Goal: Transaction & Acquisition: Purchase product/service

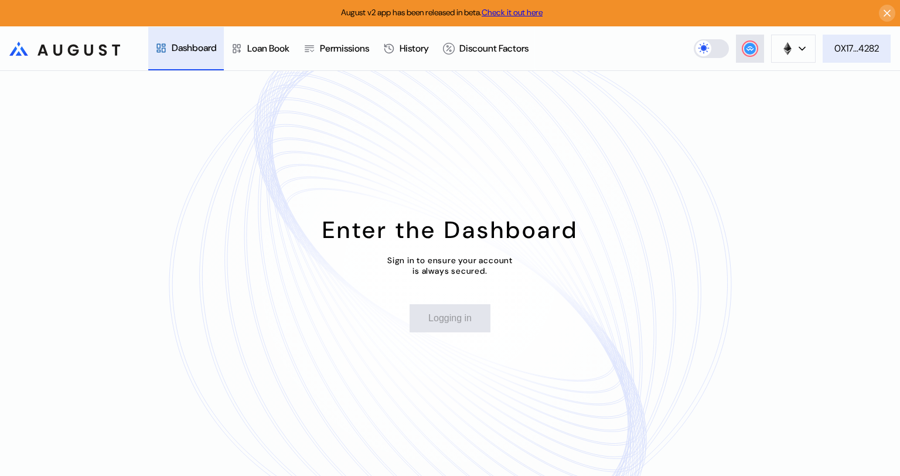
click at [865, 49] on div "0X17...4282" at bounding box center [856, 48] width 45 height 12
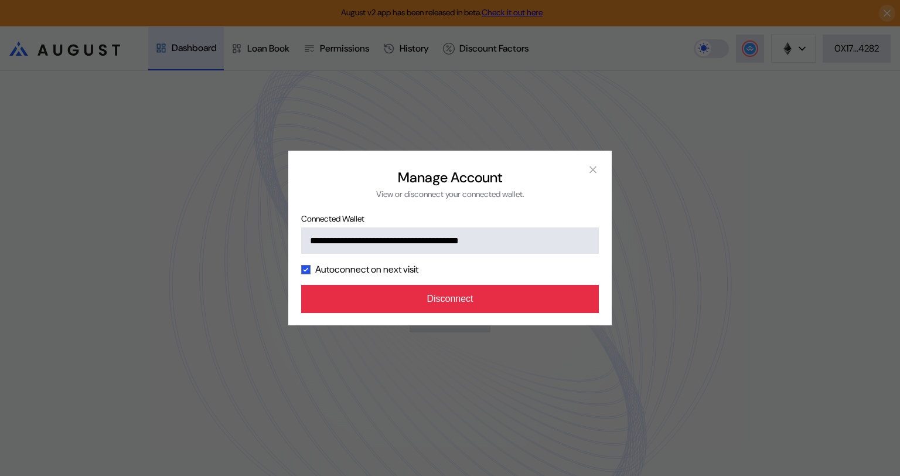
click at [506, 306] on button "Disconnect" at bounding box center [450, 299] width 298 height 28
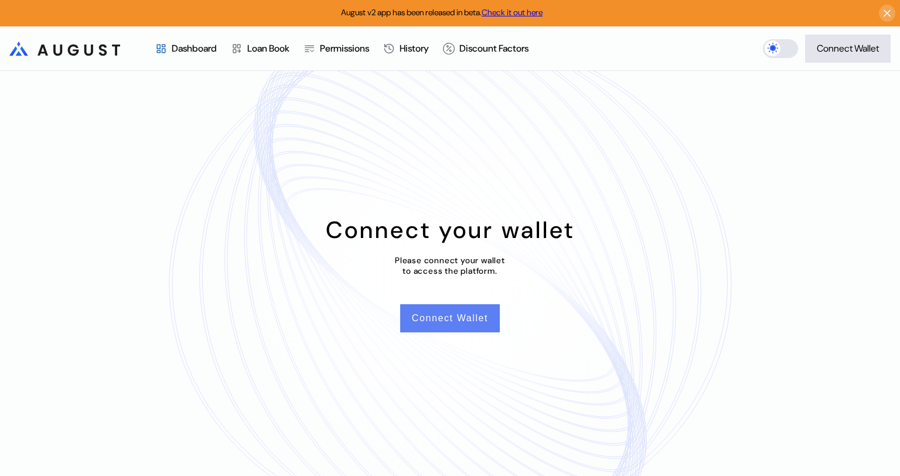
click at [461, 323] on button "Connect Wallet" at bounding box center [450, 318] width 100 height 28
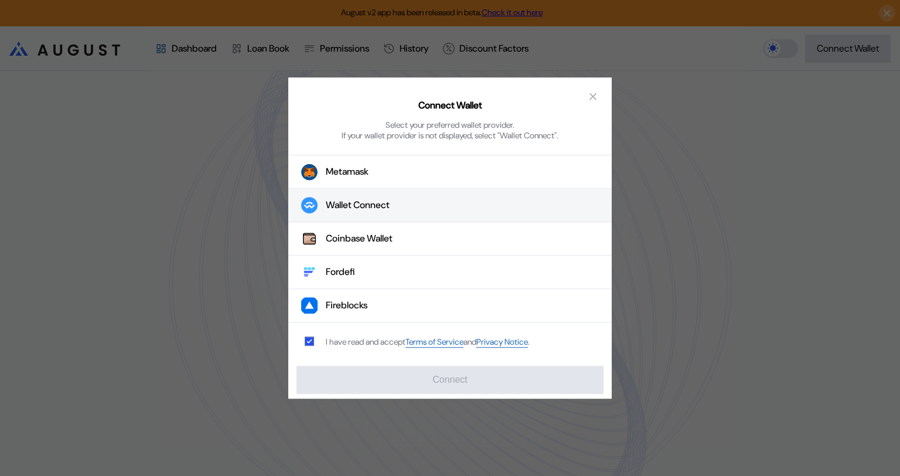
click at [389, 206] on div "Wallet Connect" at bounding box center [358, 205] width 64 height 12
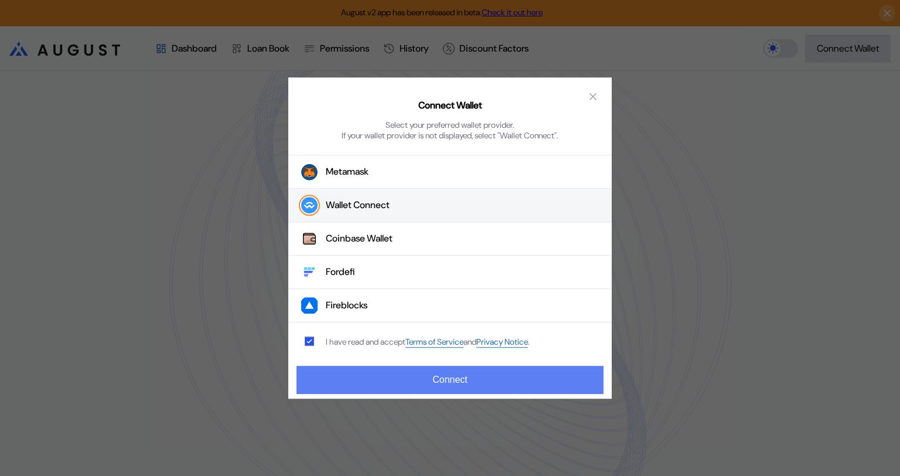
click at [460, 382] on button "Connect" at bounding box center [449, 380] width 307 height 28
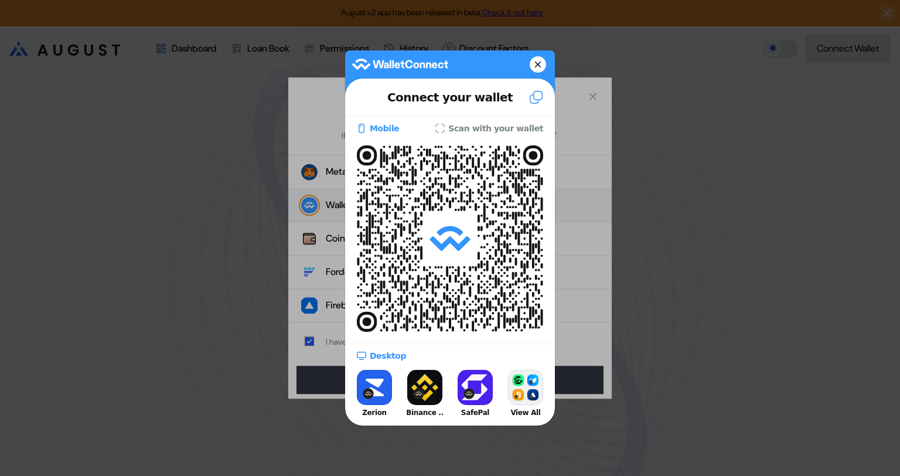
click at [537, 59] on icon at bounding box center [537, 64] width 7 height 16
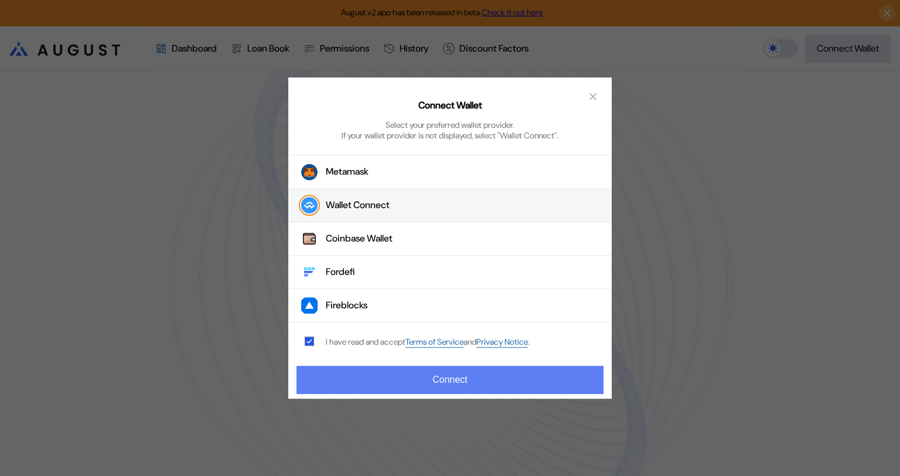
drag, startPoint x: 456, startPoint y: 382, endPoint x: 484, endPoint y: 382, distance: 28.1
click at [456, 382] on button "Connect" at bounding box center [449, 380] width 307 height 28
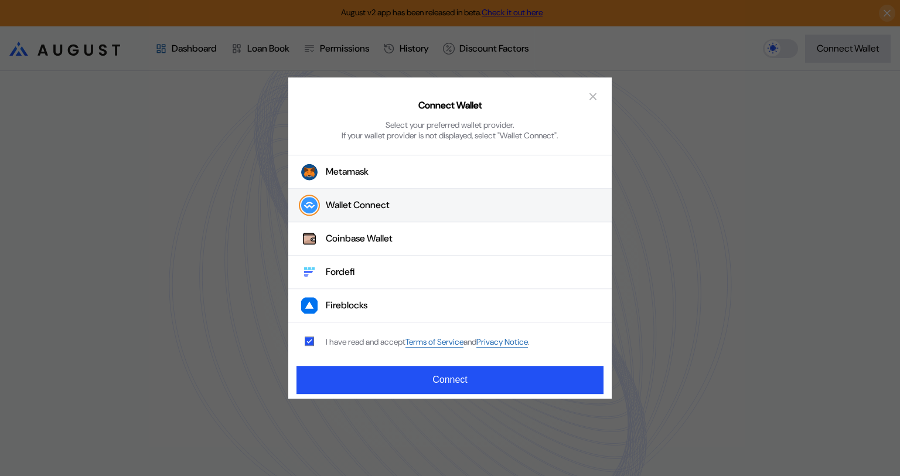
click at [590, 98] on icon "close modal" at bounding box center [593, 96] width 12 height 12
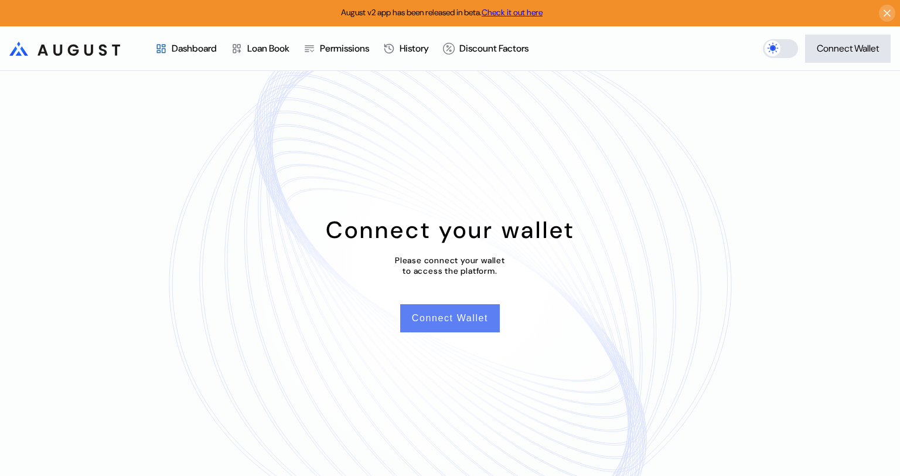
click at [454, 315] on button "Connect Wallet" at bounding box center [450, 318] width 100 height 28
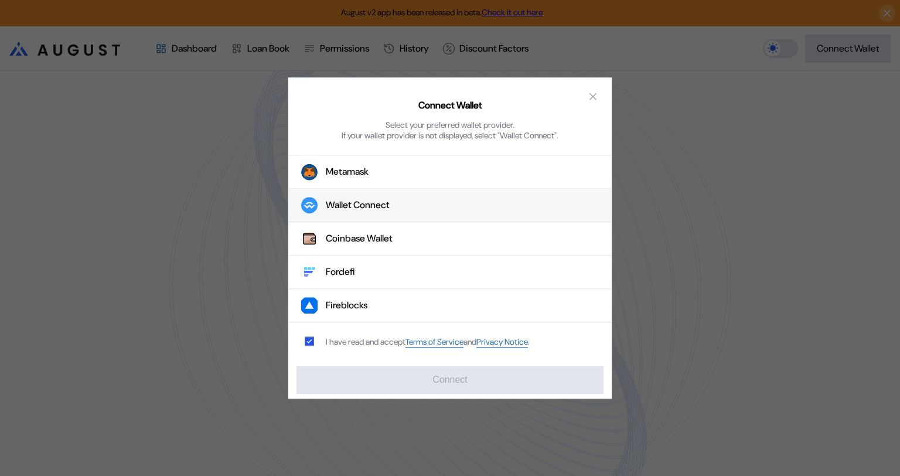
click at [375, 211] on div "Wallet Connect" at bounding box center [358, 205] width 64 height 12
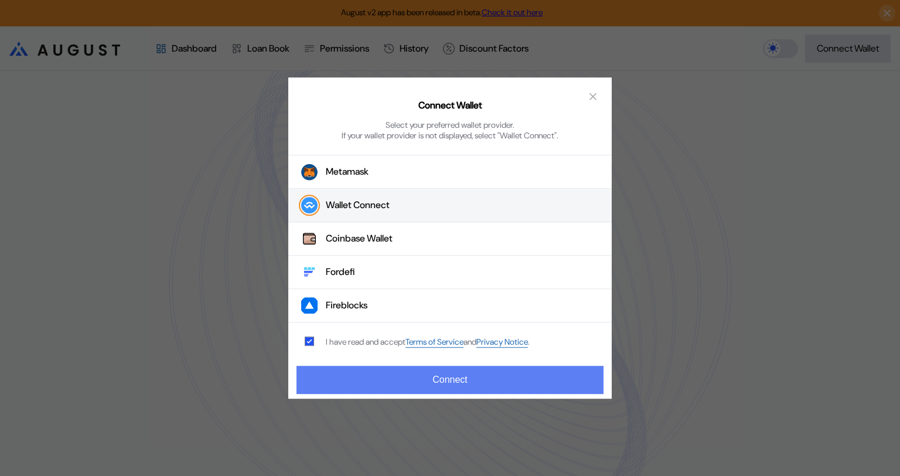
click at [450, 382] on button "Connect" at bounding box center [449, 380] width 307 height 28
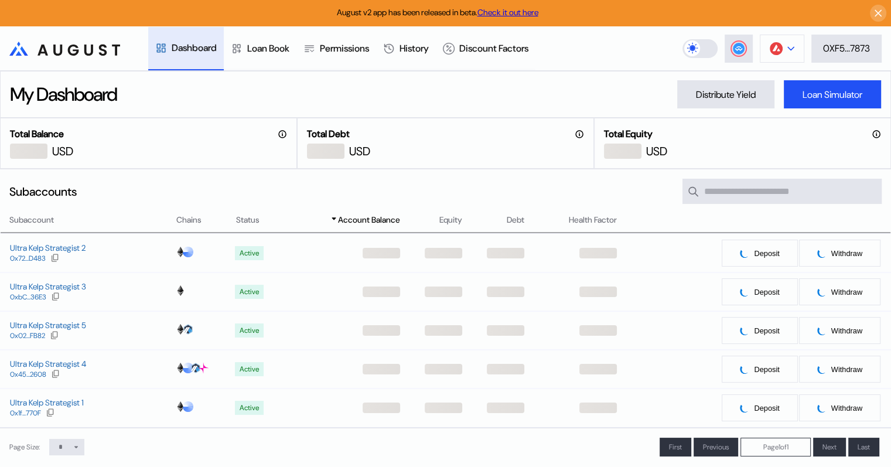
click at [789, 45] on div at bounding box center [790, 49] width 7 height 8
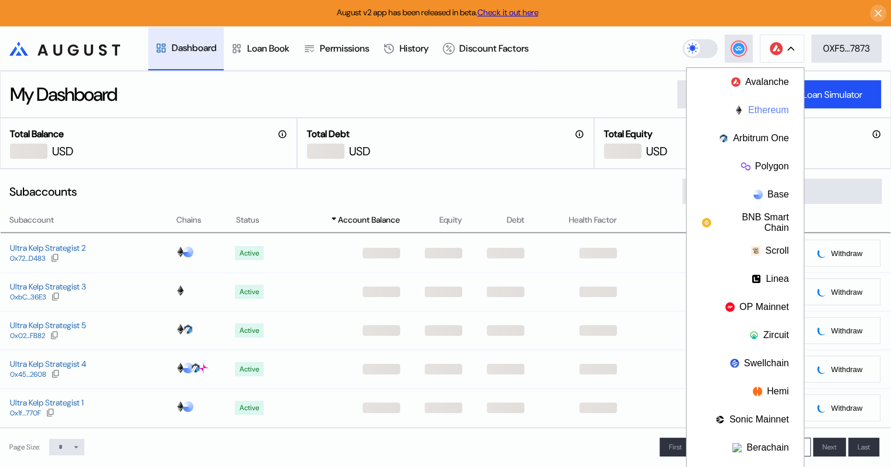
click at [760, 110] on button "Ethereum" at bounding box center [745, 110] width 117 height 28
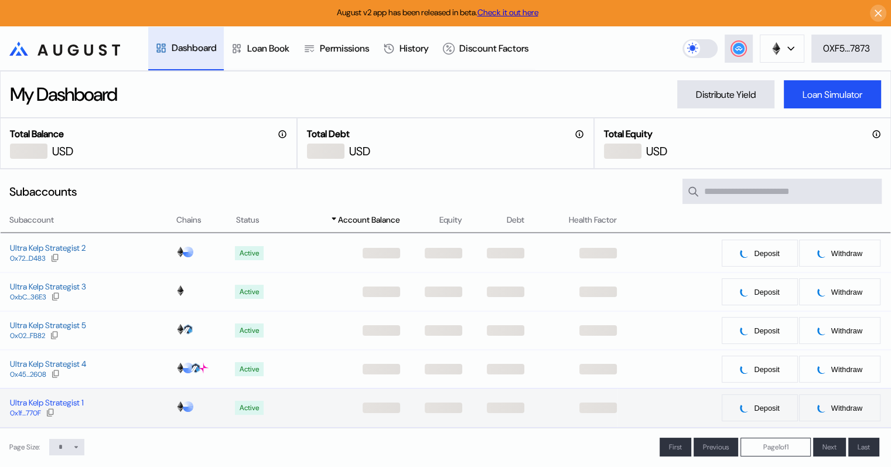
click at [68, 405] on div "Ultra Kelp Strategist 1" at bounding box center [47, 402] width 74 height 11
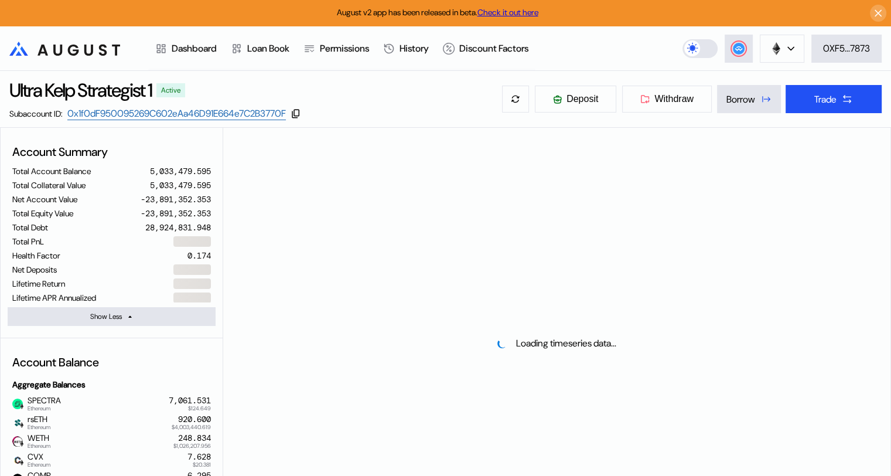
select select "*"
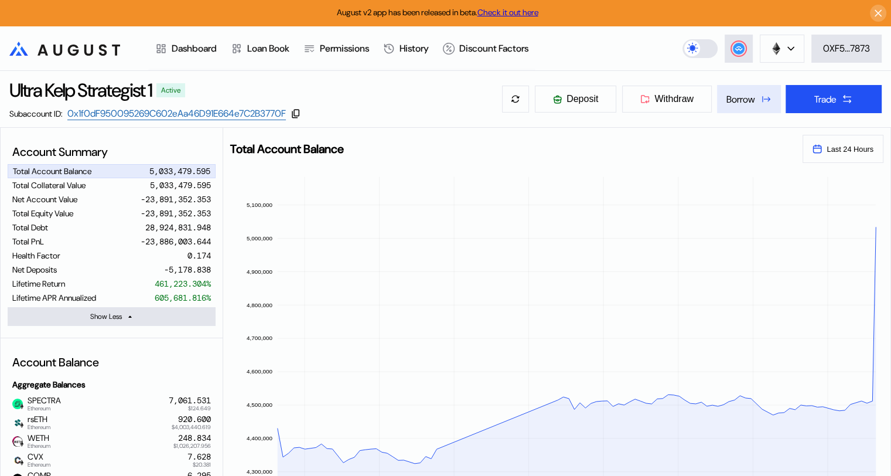
click at [739, 98] on div "Borrow" at bounding box center [740, 99] width 29 height 12
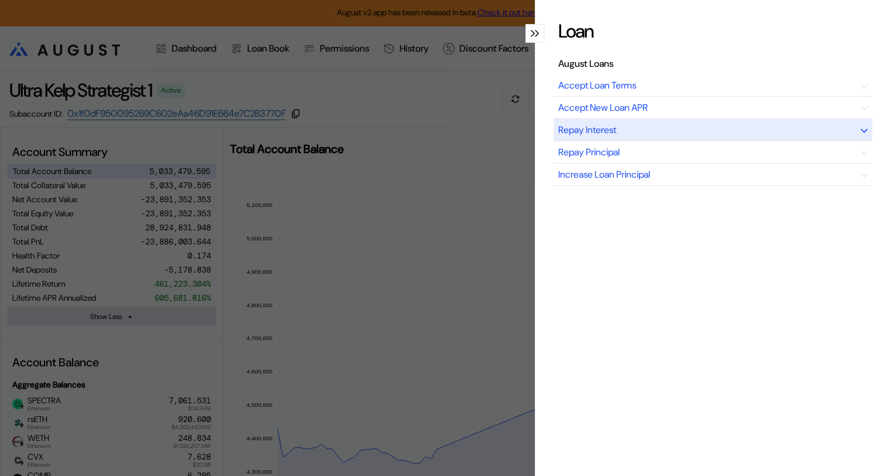
click at [657, 130] on div "Repay Interest" at bounding box center [713, 130] width 319 height 22
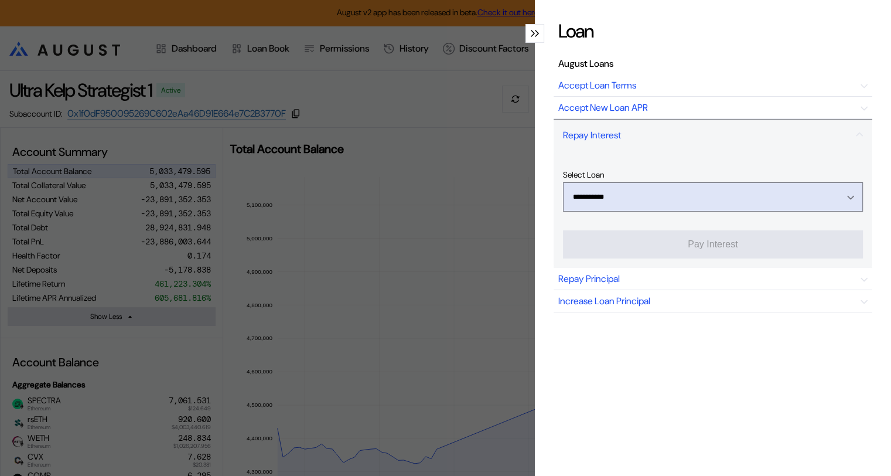
click at [841, 197] on div "Open menu" at bounding box center [847, 197] width 13 height 11
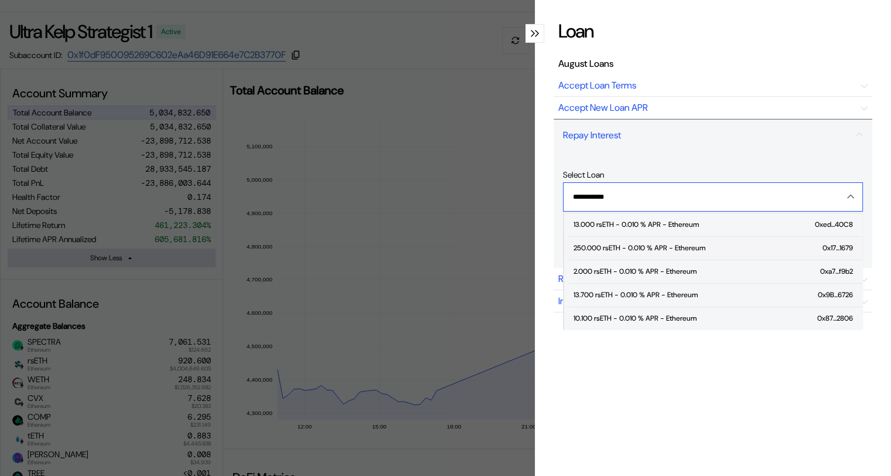
scroll to position [410, 0]
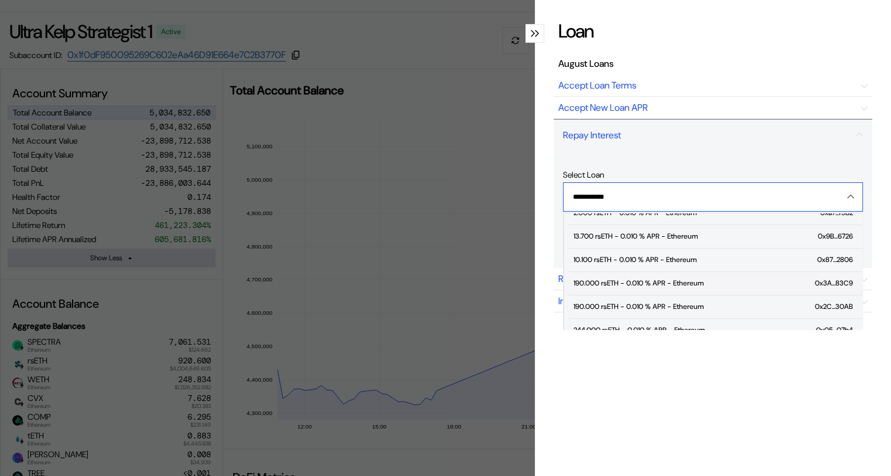
click at [630, 279] on div "190.000 rsETH - 0.010 % APR - Ethereum" at bounding box center [638, 283] width 130 height 8
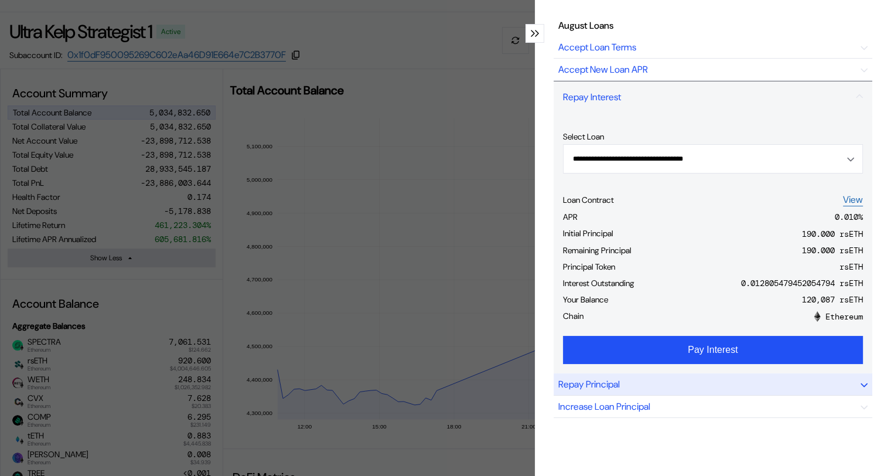
scroll to position [59, 0]
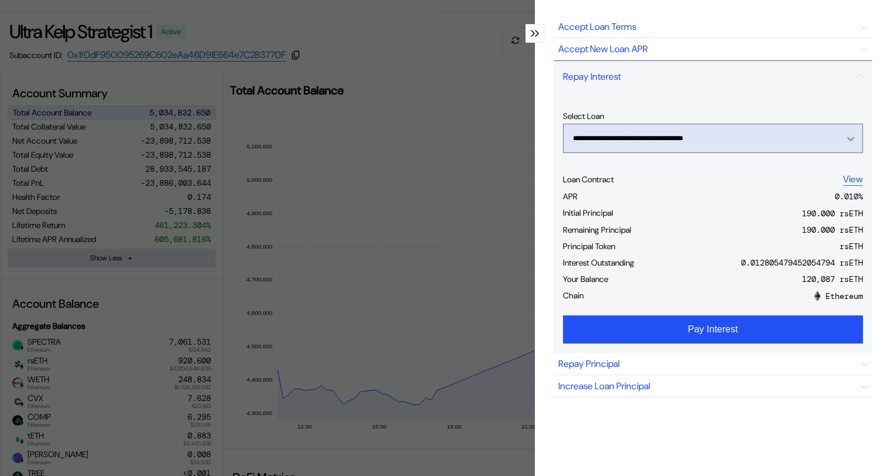
drag, startPoint x: 846, startPoint y: 136, endPoint x: 788, endPoint y: 149, distance: 59.3
click at [846, 136] on button "**********" at bounding box center [713, 138] width 300 height 29
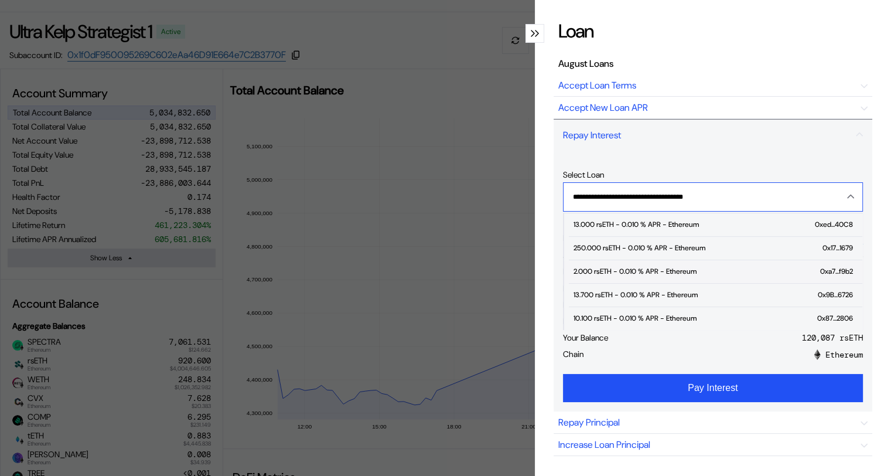
scroll to position [410, 0]
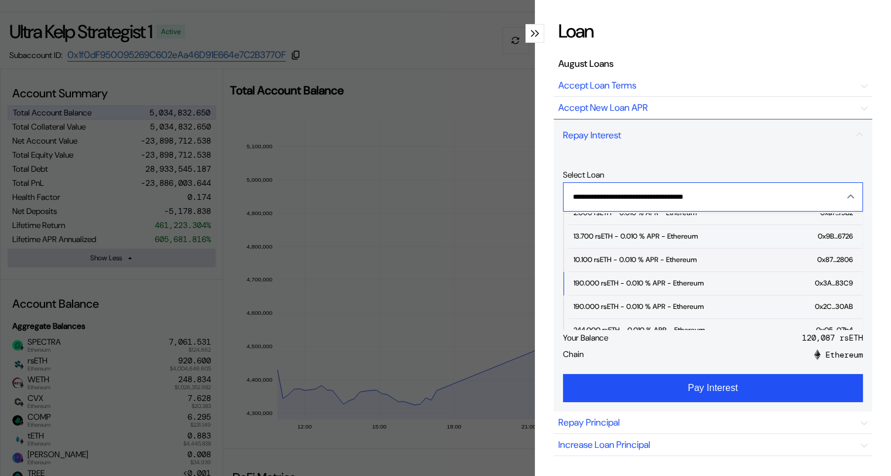
click at [605, 255] on div "10.100 rsETH - 0.010 % APR - Ethereum" at bounding box center [634, 259] width 123 height 8
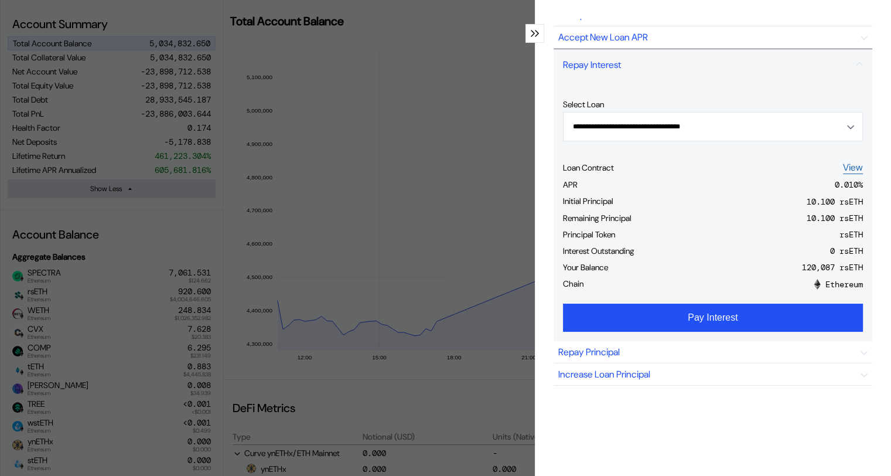
scroll to position [107, 0]
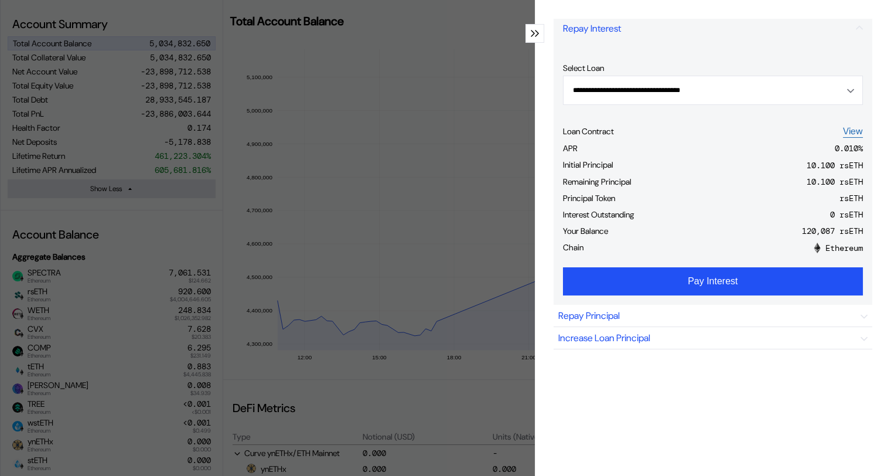
click at [764, 431] on div "**********" at bounding box center [713, 247] width 319 height 457
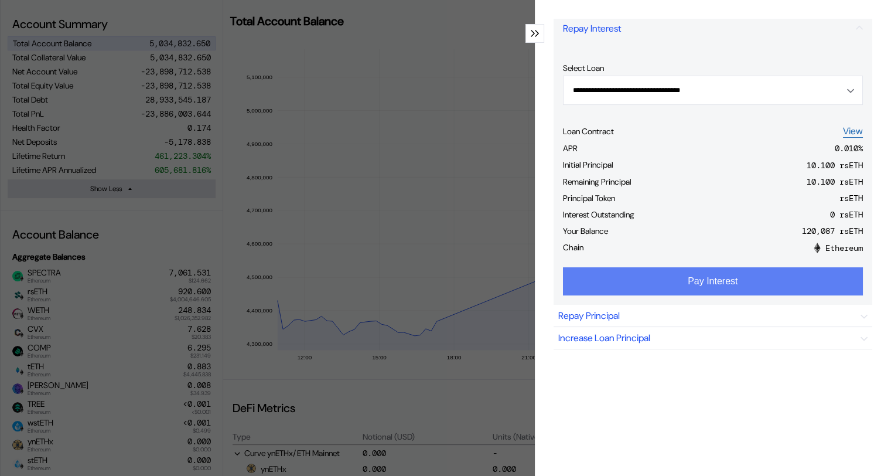
click at [732, 284] on button "Pay Interest" at bounding box center [713, 281] width 300 height 28
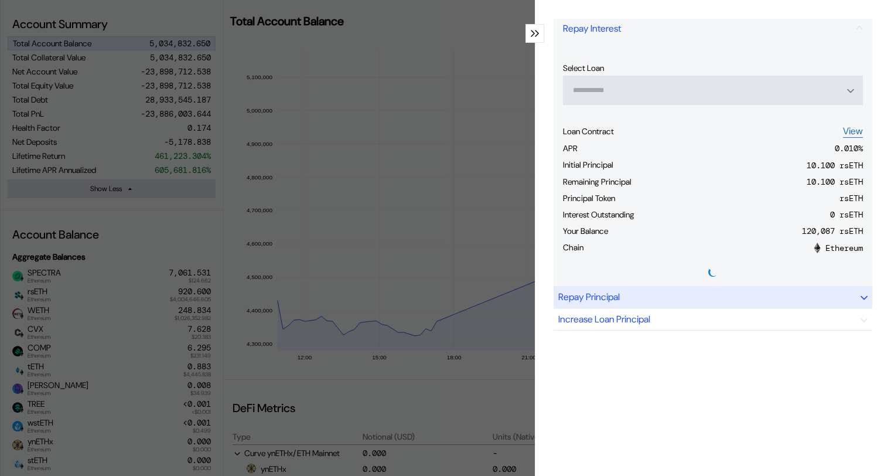
scroll to position [34, 0]
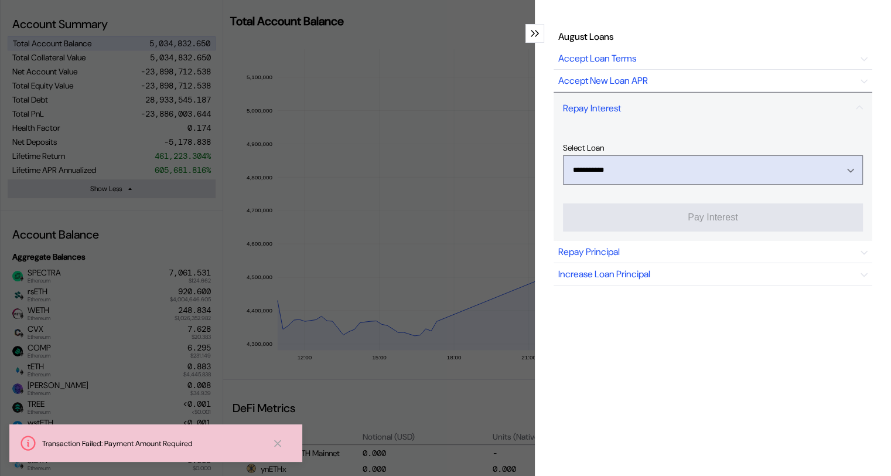
click at [848, 169] on icon "Open menu" at bounding box center [851, 170] width 6 height 3
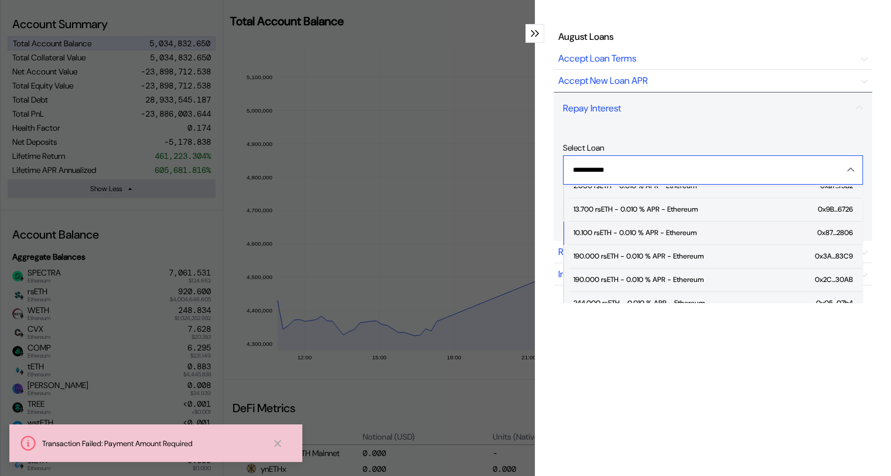
click at [633, 228] on div "10.100 rsETH - 0.010 % APR - Ethereum" at bounding box center [634, 232] width 123 height 8
type input "**********"
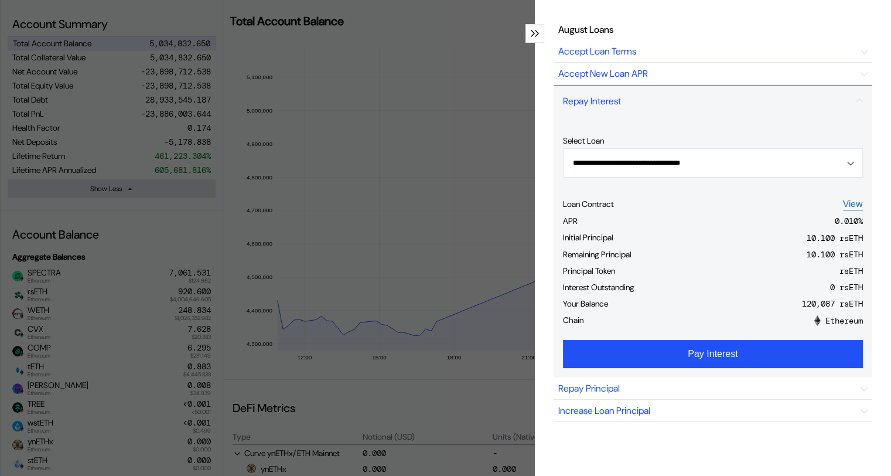
drag, startPoint x: 731, startPoint y: 141, endPoint x: 716, endPoint y: 179, distance: 40.5
click at [729, 144] on div "Select Loan" at bounding box center [713, 140] width 300 height 11
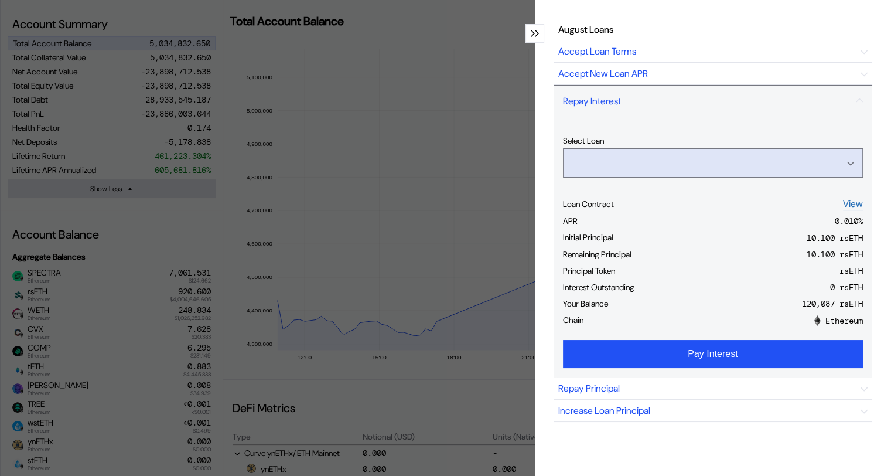
click at [717, 164] on input "Open menu" at bounding box center [706, 163] width 269 height 28
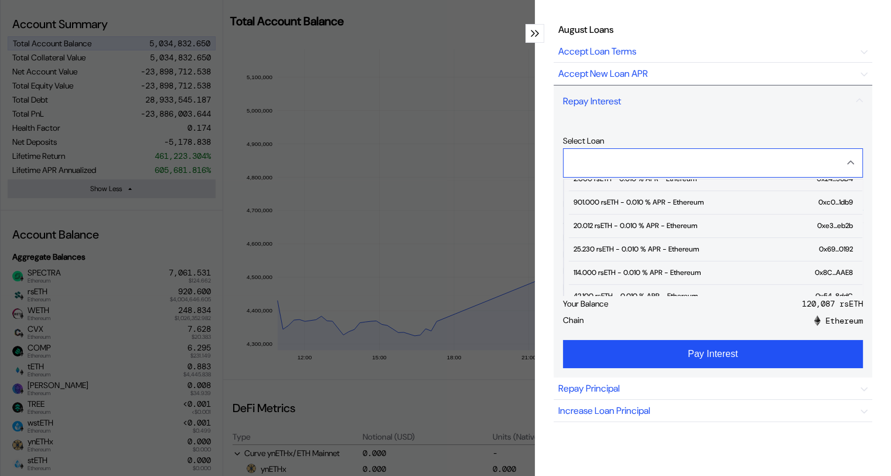
scroll to position [234, 0]
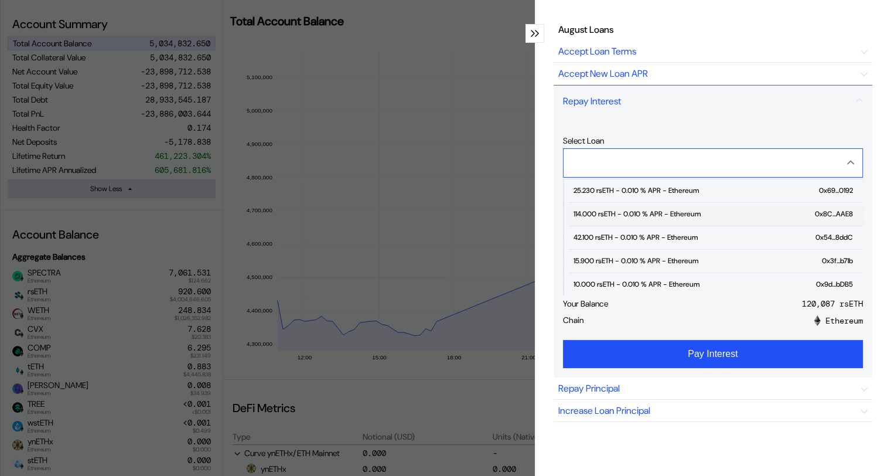
click at [595, 210] on div "114.000 rsETH - 0.010 % APR - Ethereum" at bounding box center [636, 214] width 127 height 8
type input "**********"
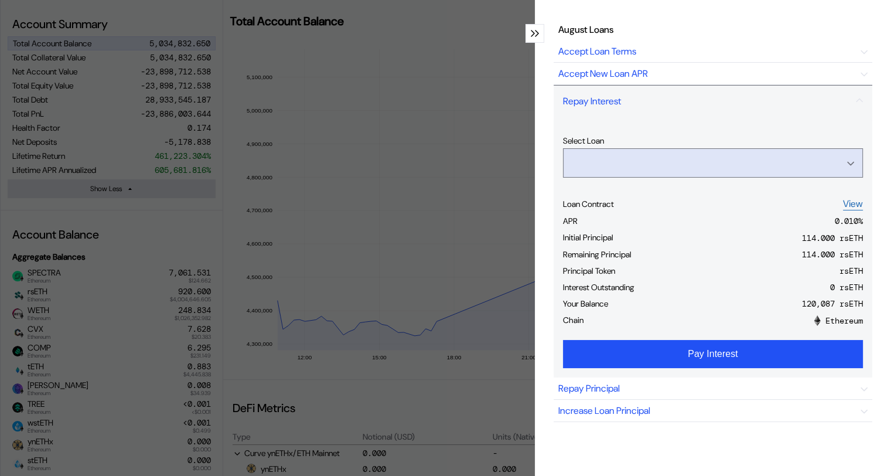
click at [650, 156] on input "Open menu" at bounding box center [706, 163] width 269 height 28
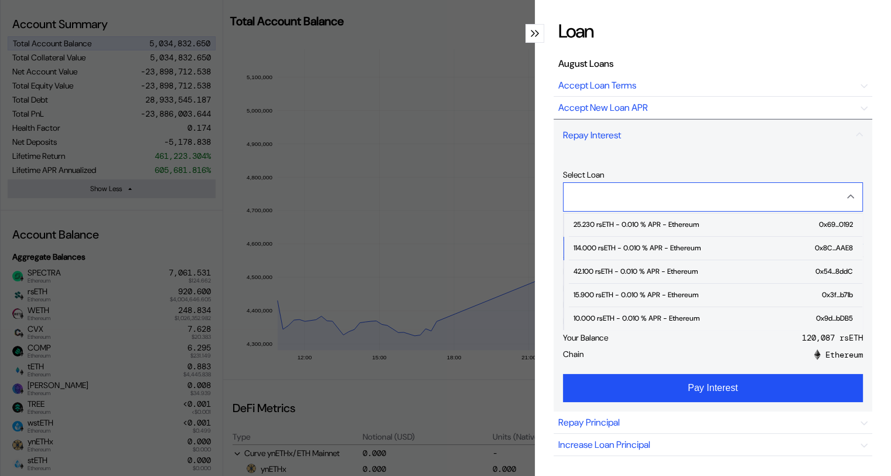
scroll to position [293, 0]
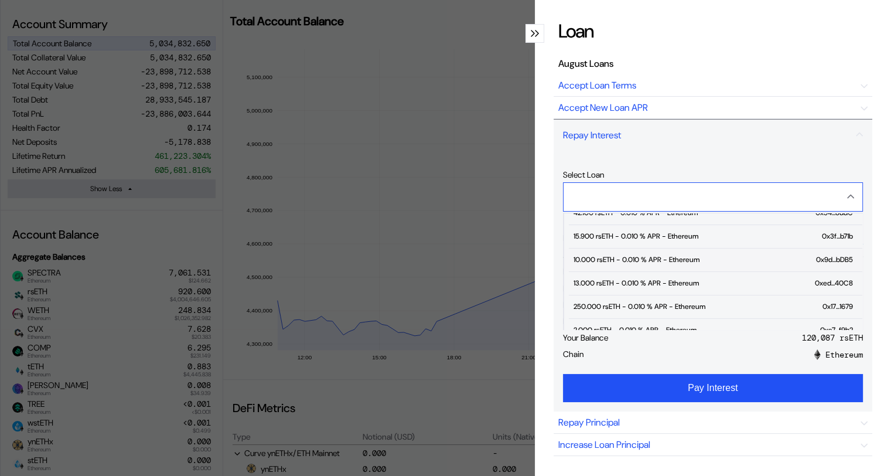
click at [583, 260] on div "10.000 rsETH - 0.010 % APR - Ethereum" at bounding box center [636, 259] width 126 height 8
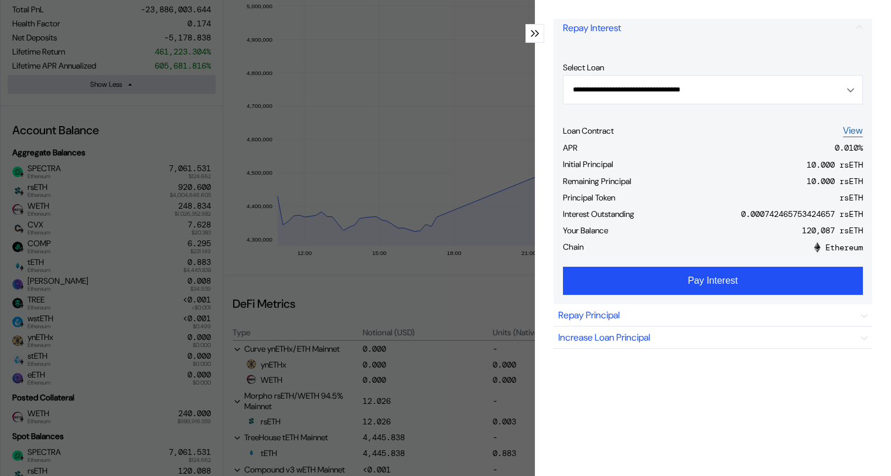
scroll to position [108, 0]
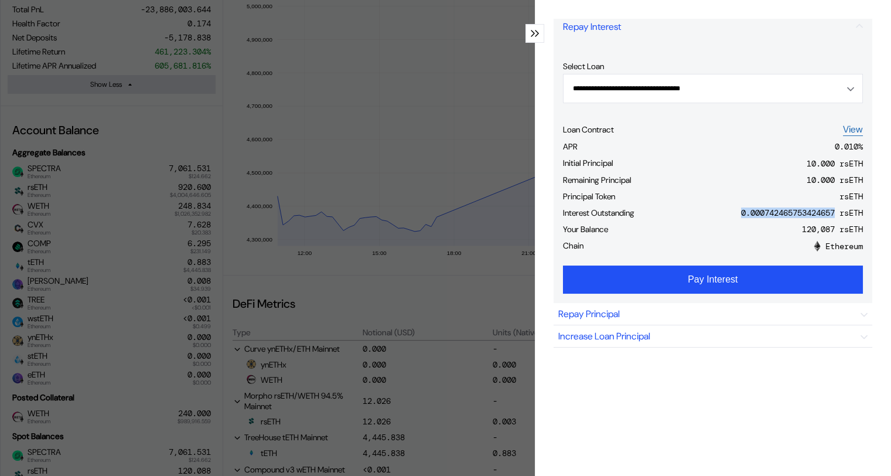
drag, startPoint x: 723, startPoint y: 211, endPoint x: 825, endPoint y: 218, distance: 102.7
click at [825, 218] on div "Interest Outstanding 0.000742465753424657 rsETH" at bounding box center [713, 214] width 300 height 16
copy div "0.000742465753424657"
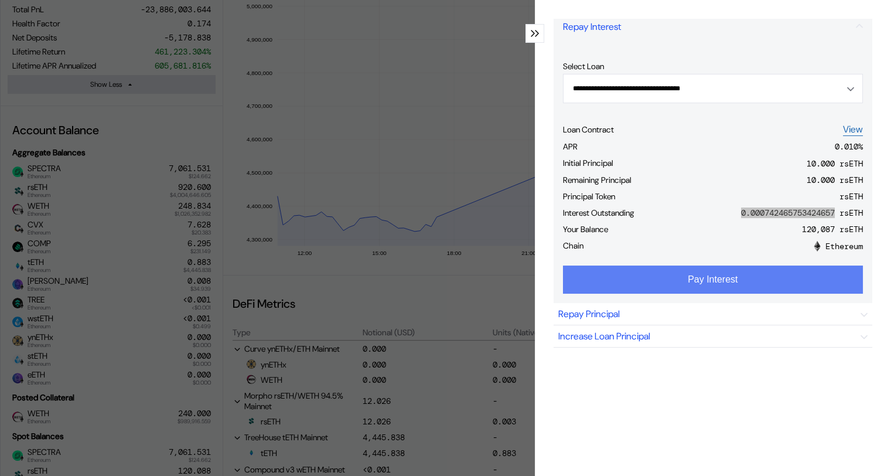
click at [725, 281] on button "Pay Interest" at bounding box center [713, 279] width 300 height 28
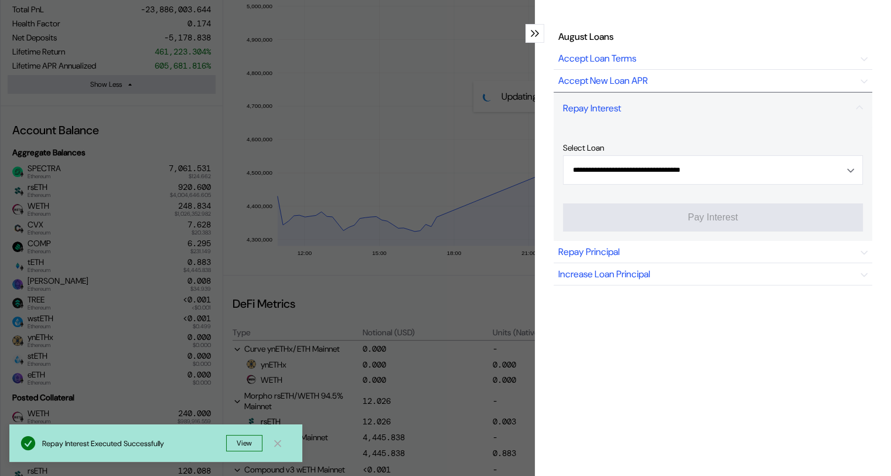
type input "**********"
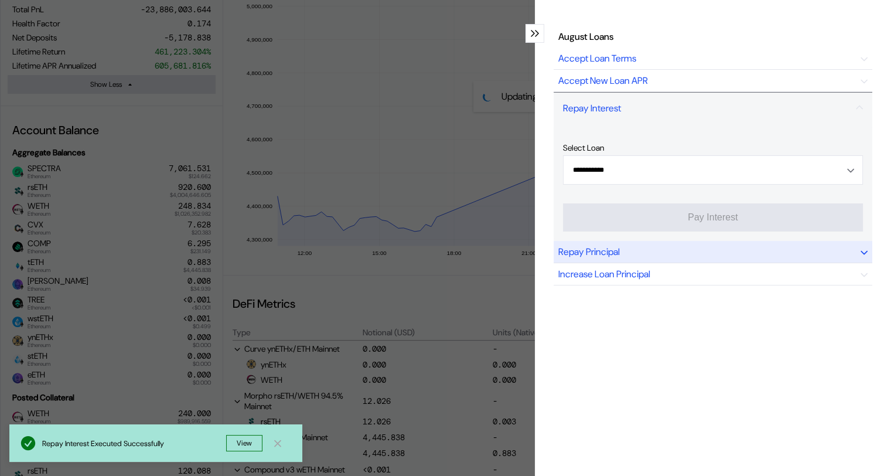
click at [697, 241] on div "Repay Principal" at bounding box center [713, 252] width 319 height 22
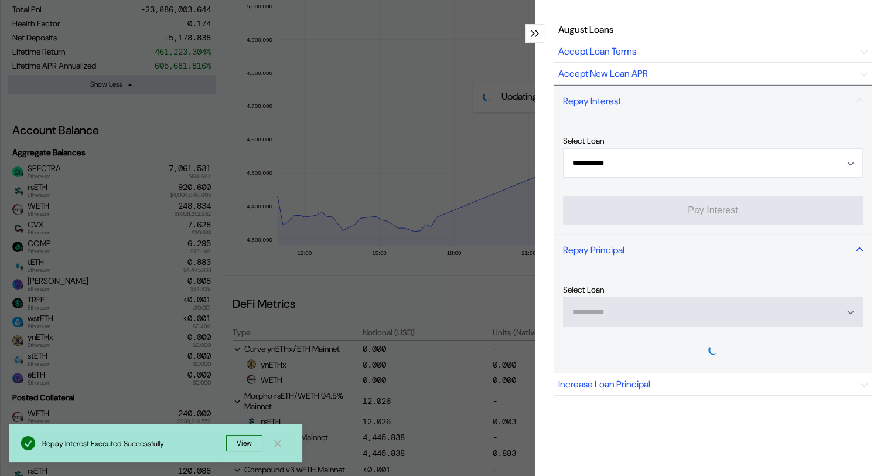
scroll to position [108, 0]
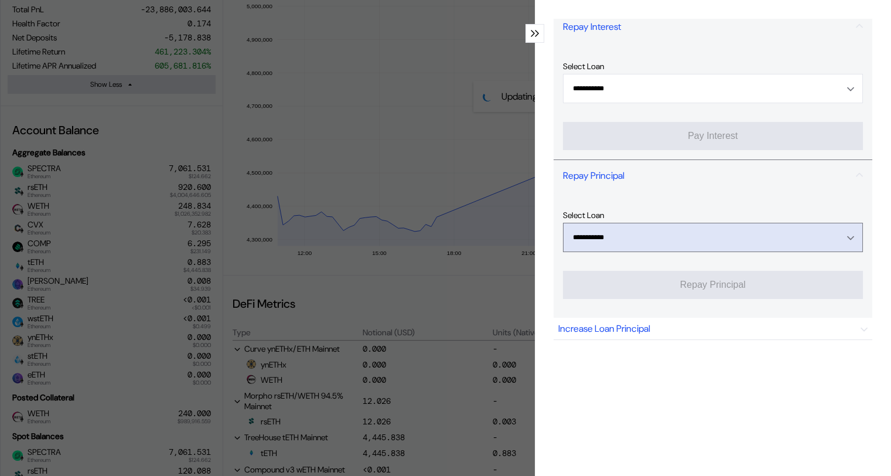
click at [848, 237] on icon "Open menu" at bounding box center [851, 238] width 6 height 3
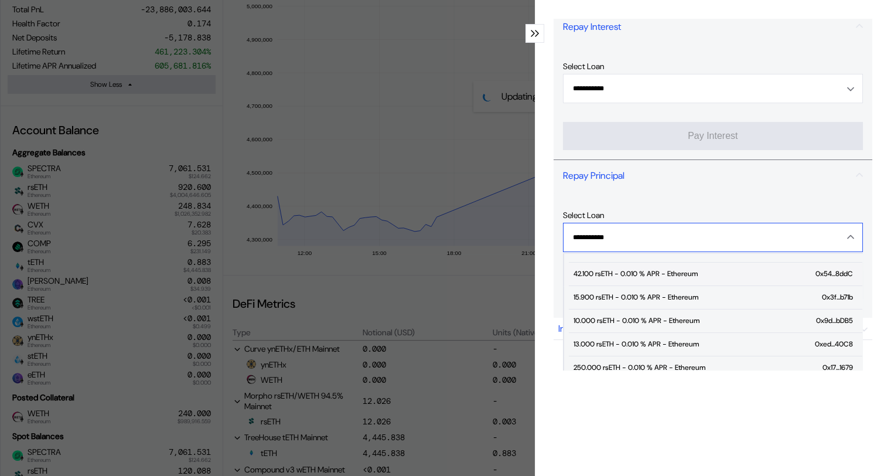
scroll to position [293, 0]
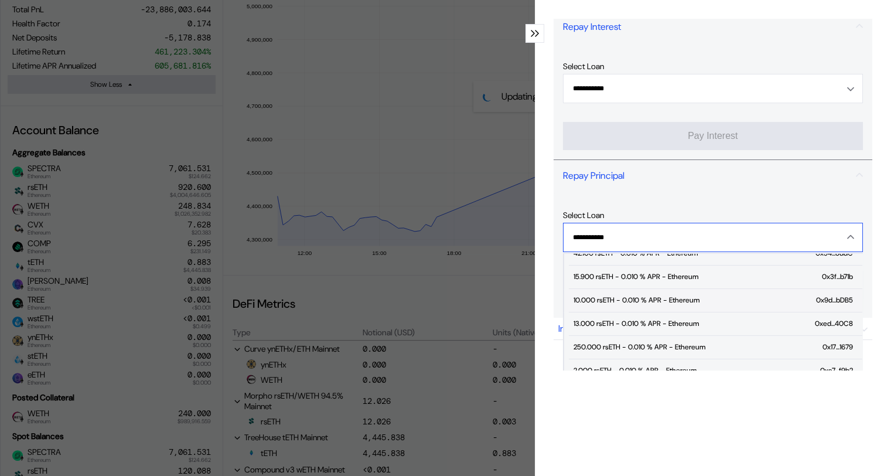
click at [619, 296] on div "10.000 rsETH - 0.010 % APR - Ethereum" at bounding box center [636, 300] width 126 height 8
type input "**********"
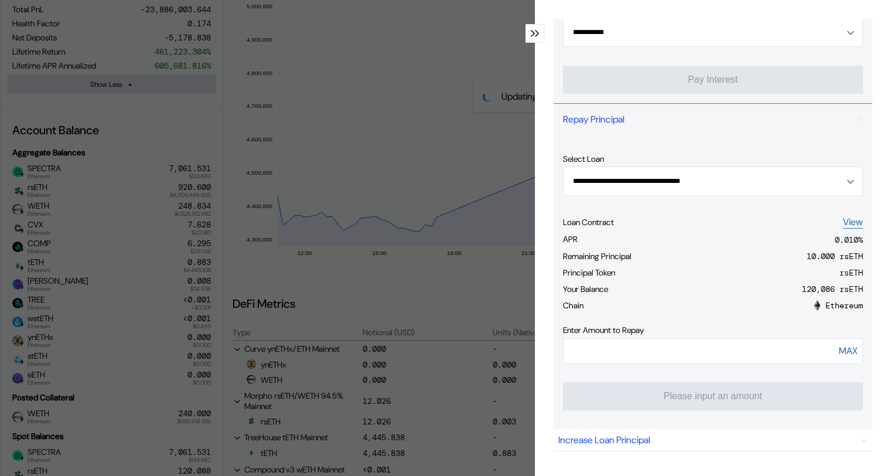
scroll to position [175, 0]
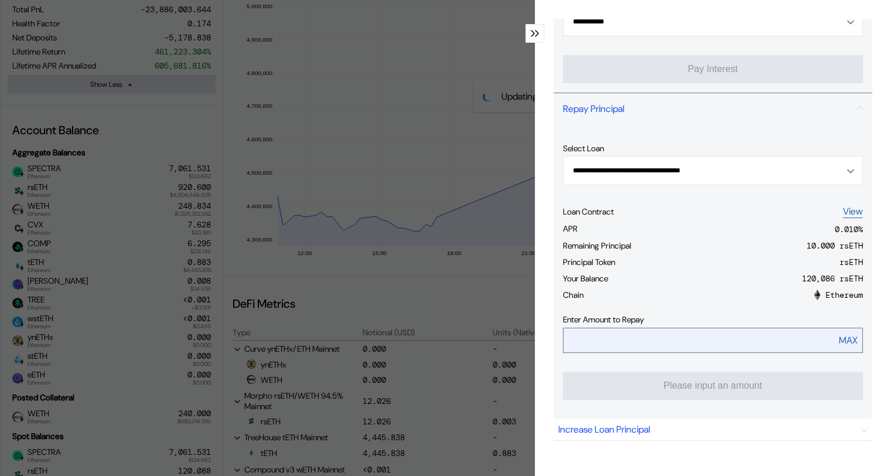
click at [842, 339] on div "MAX" at bounding box center [848, 340] width 19 height 12
type input "**"
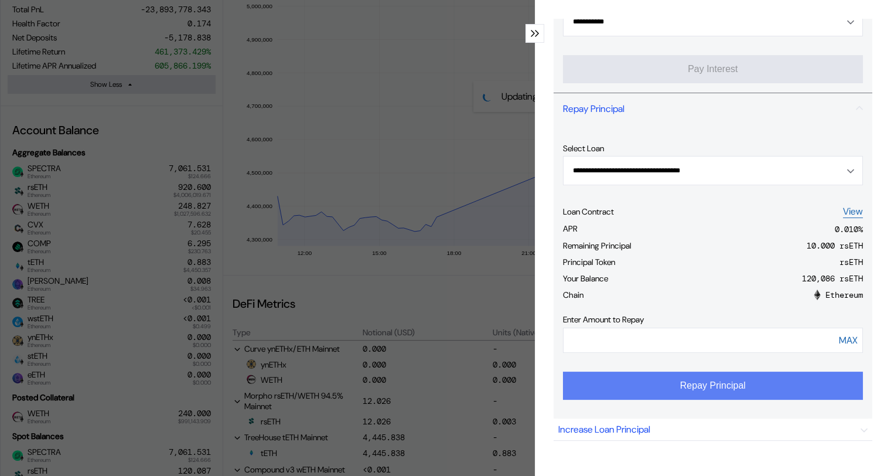
click at [715, 384] on button "Repay Principal" at bounding box center [713, 385] width 300 height 28
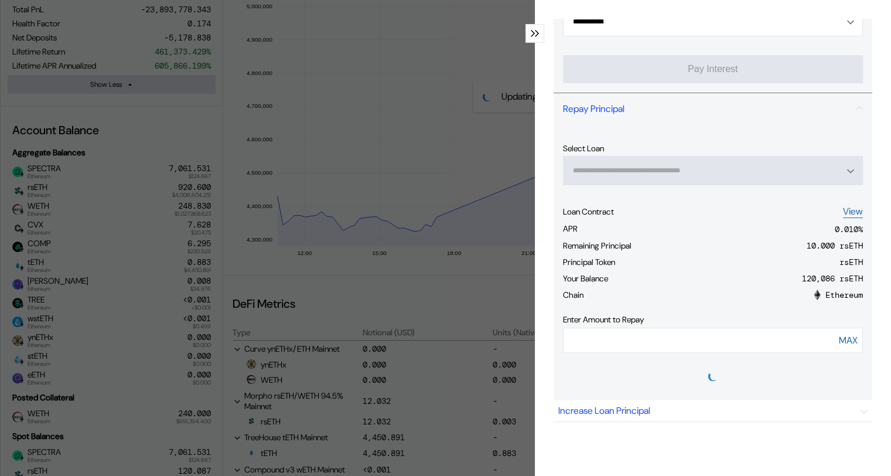
type input "**********"
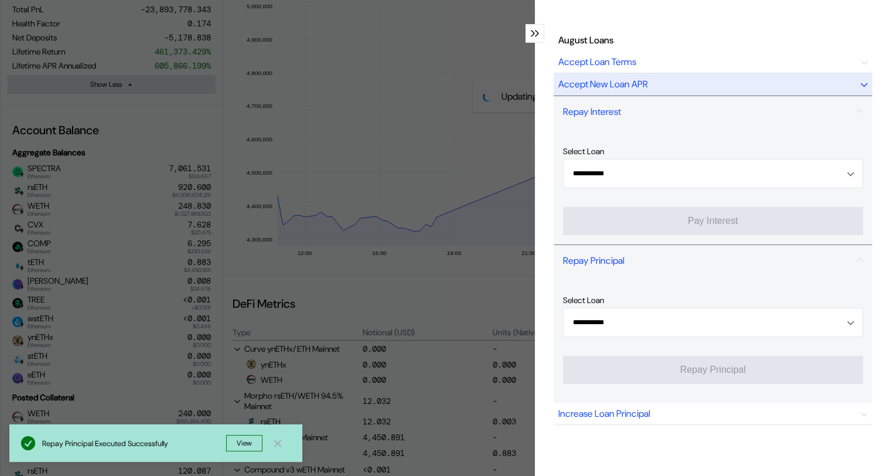
scroll to position [0, 0]
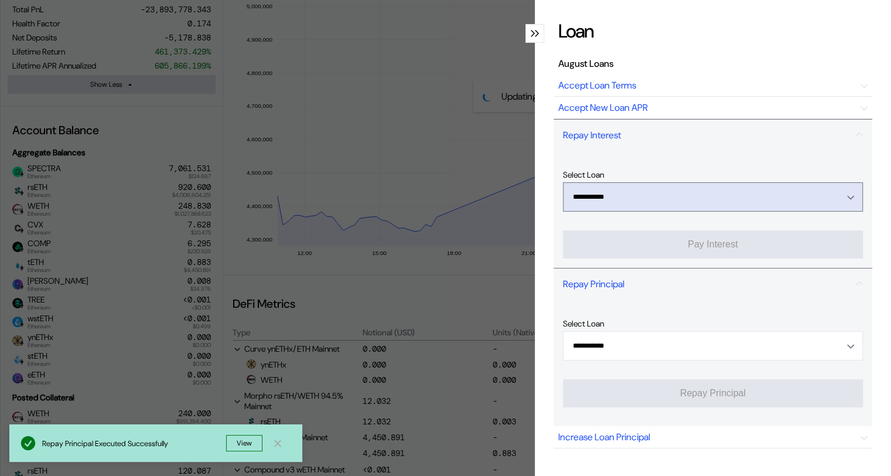
click at [841, 197] on div "Open menu" at bounding box center [847, 197] width 13 height 11
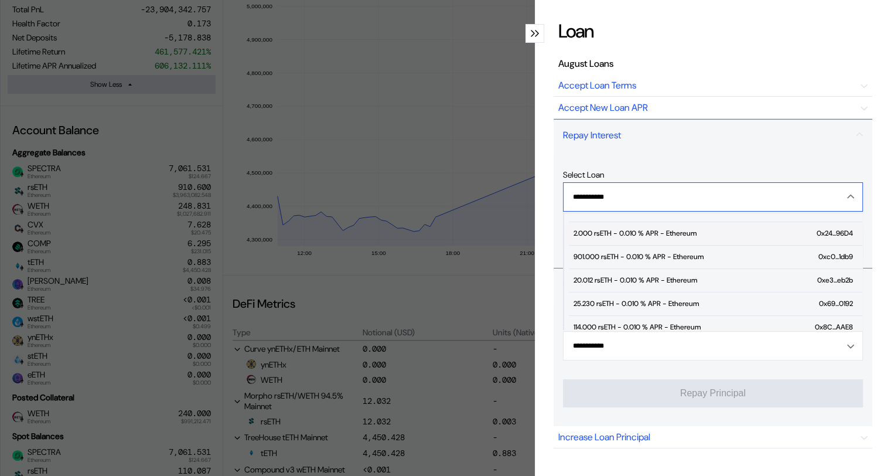
scroll to position [176, 0]
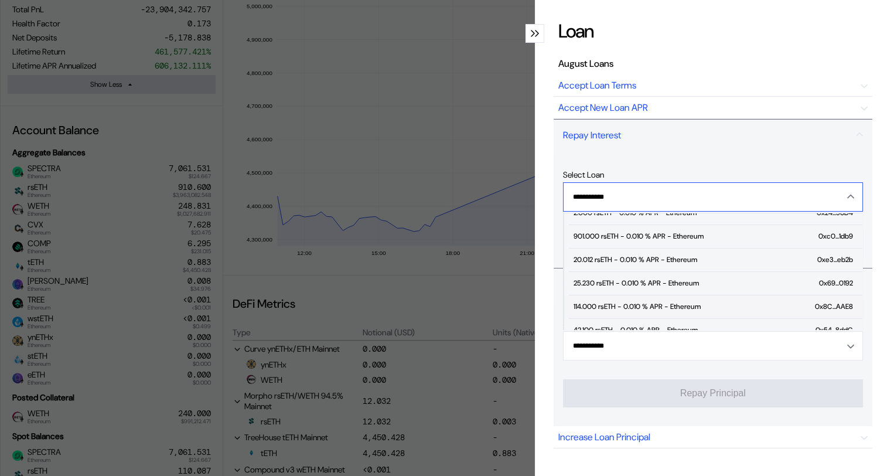
click at [601, 303] on div "114.000 rsETH - 0.010 % APR - Ethereum" at bounding box center [636, 306] width 127 height 8
type input "**********"
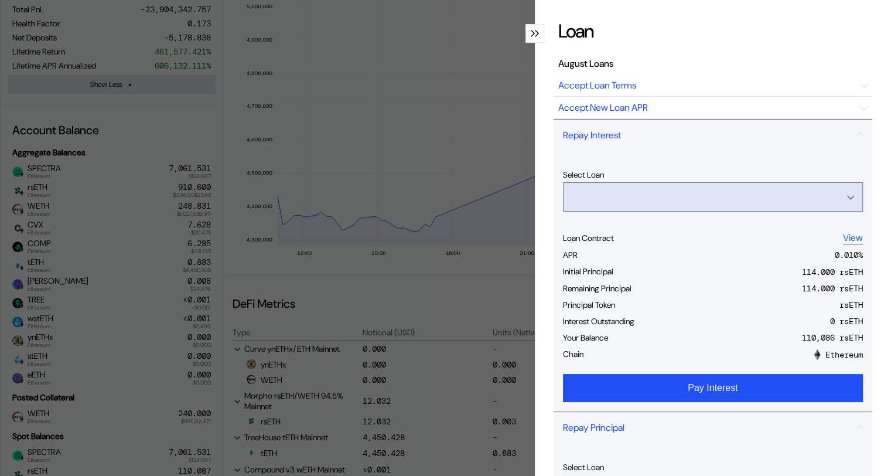
click at [731, 192] on input "Open menu" at bounding box center [706, 197] width 269 height 28
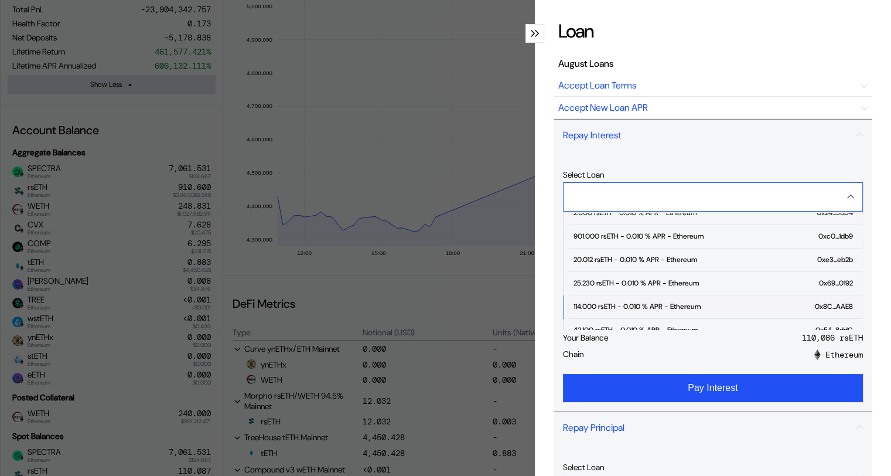
click at [597, 305] on div "114.000 rsETH - 0.010 % APR - Ethereum" at bounding box center [636, 306] width 127 height 8
type input "**********"
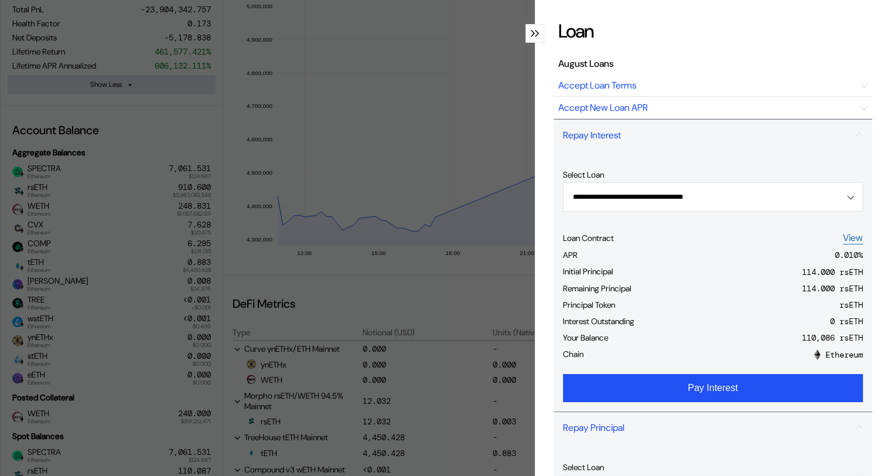
scroll to position [59, 0]
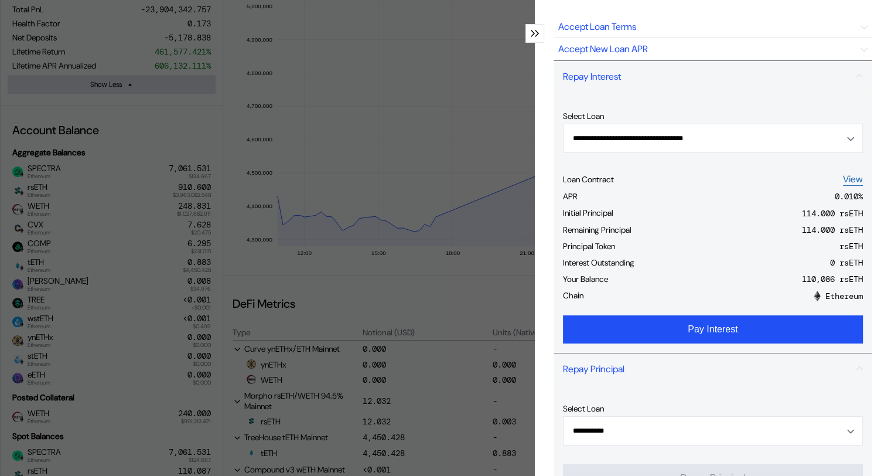
click at [531, 33] on icon "modal" at bounding box center [533, 33] width 4 height 7
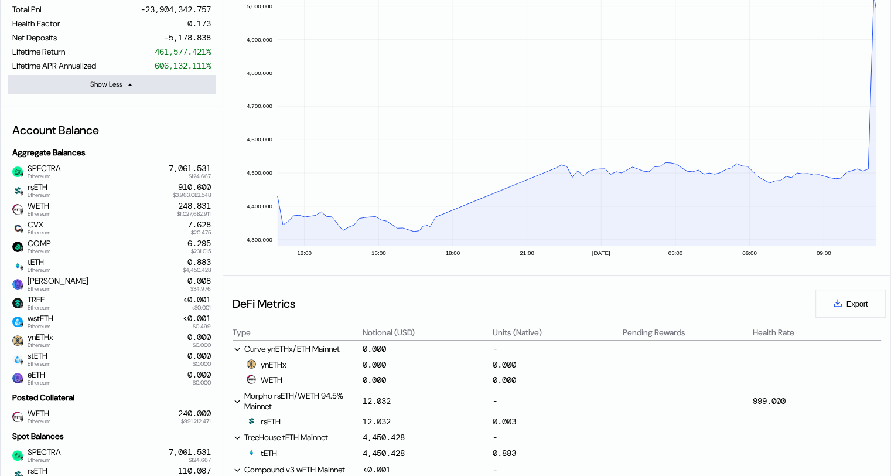
scroll to position [0, 0]
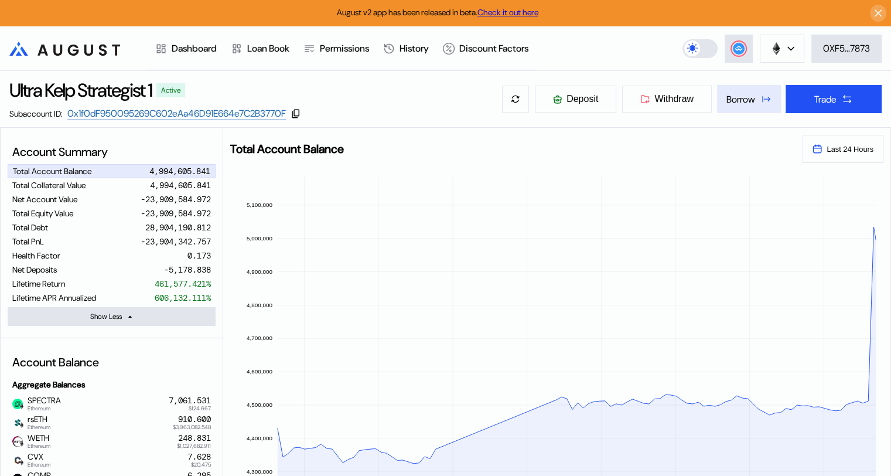
click at [739, 101] on div "Borrow" at bounding box center [740, 99] width 29 height 12
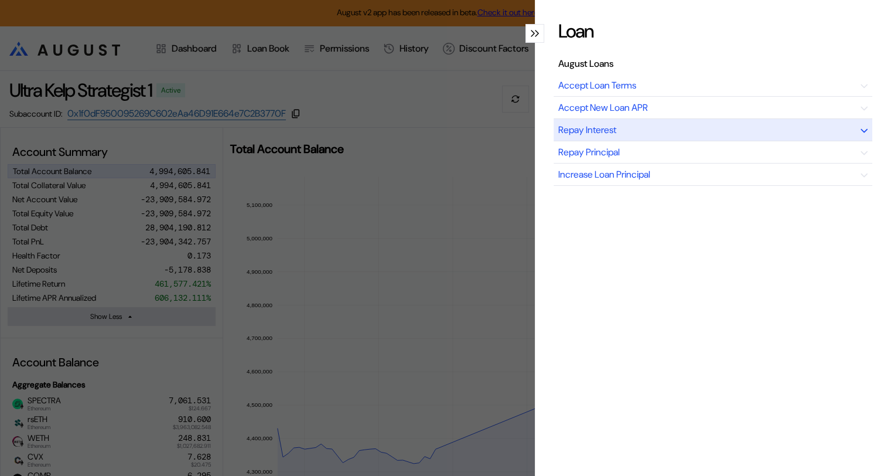
click at [660, 129] on div "Repay Interest" at bounding box center [713, 130] width 319 height 22
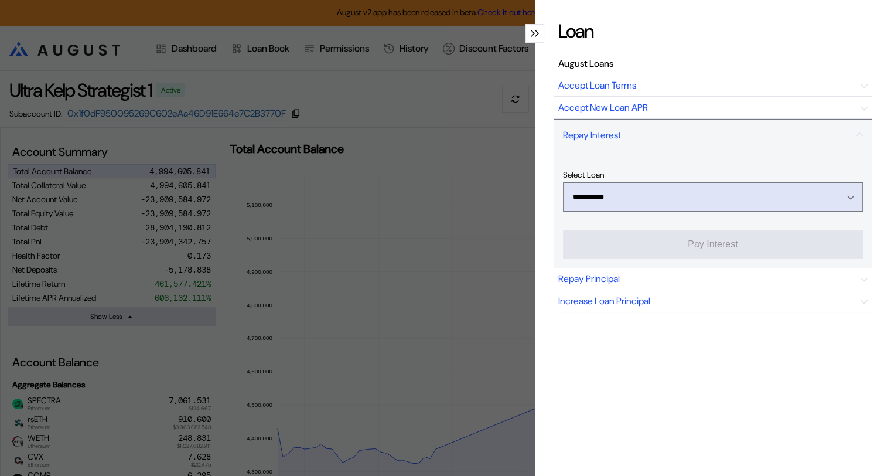
click at [847, 195] on icon "Open menu" at bounding box center [850, 197] width 7 height 5
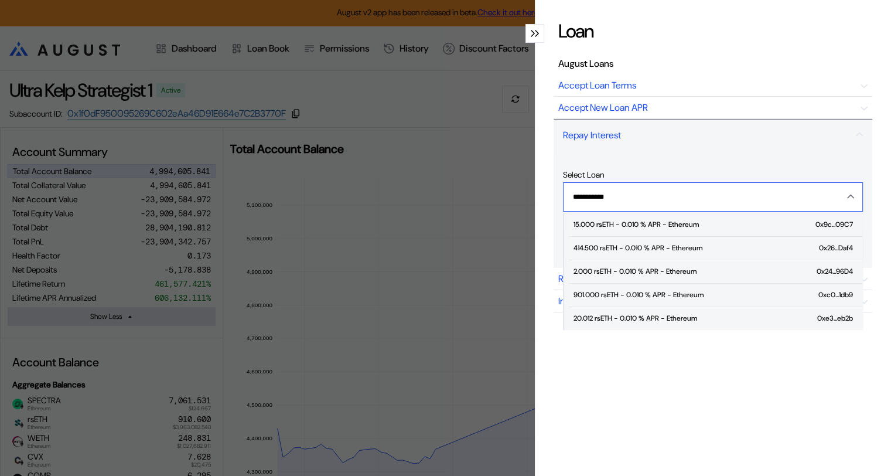
scroll to position [176, 0]
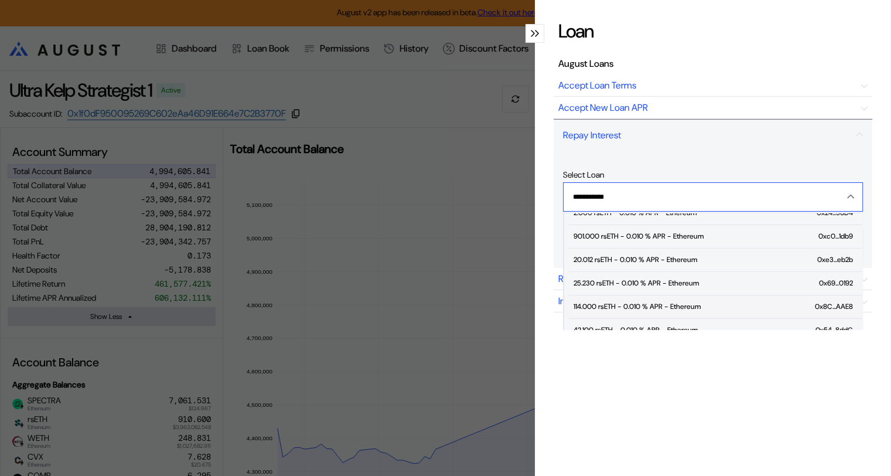
click at [611, 302] on div "114.000 rsETH - 0.010 % APR - Ethereum" at bounding box center [636, 306] width 127 height 8
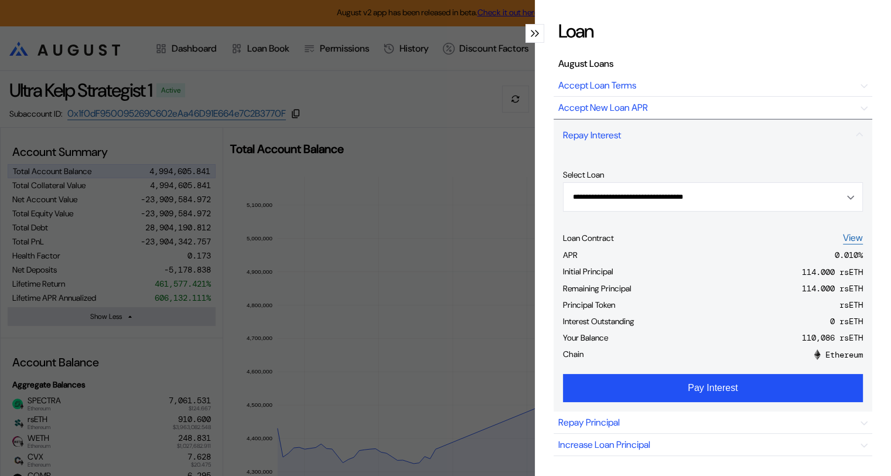
click at [818, 316] on div "Interest Outstanding 0 rsETH" at bounding box center [713, 323] width 300 height 16
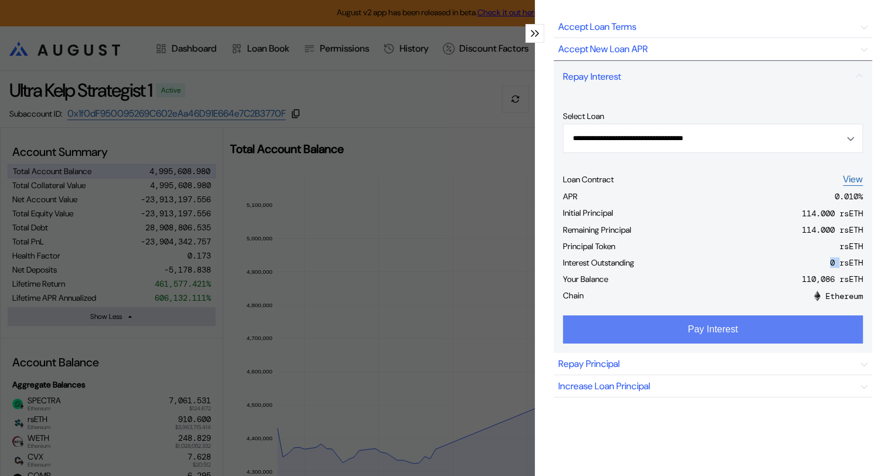
click at [720, 325] on button "Pay Interest" at bounding box center [713, 329] width 300 height 28
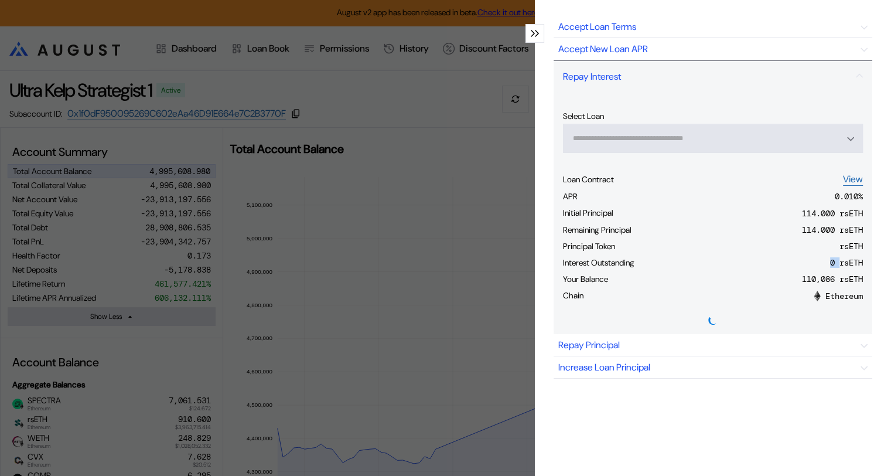
type input "**********"
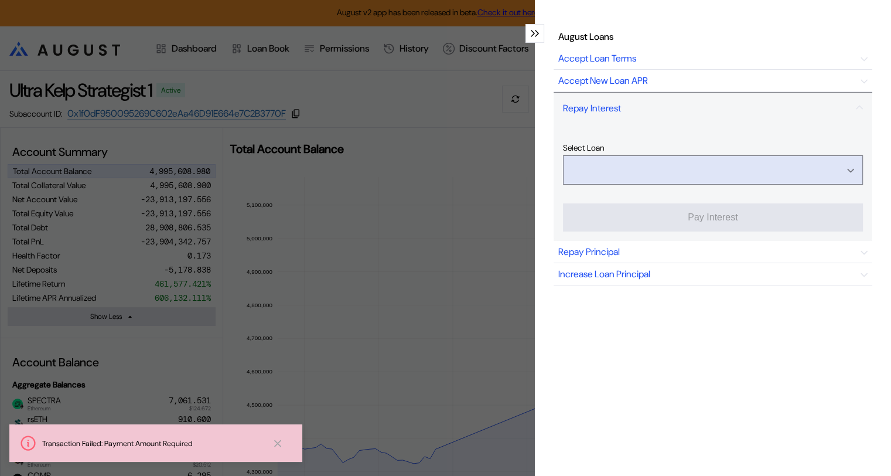
click at [767, 157] on input "Open menu" at bounding box center [706, 170] width 269 height 28
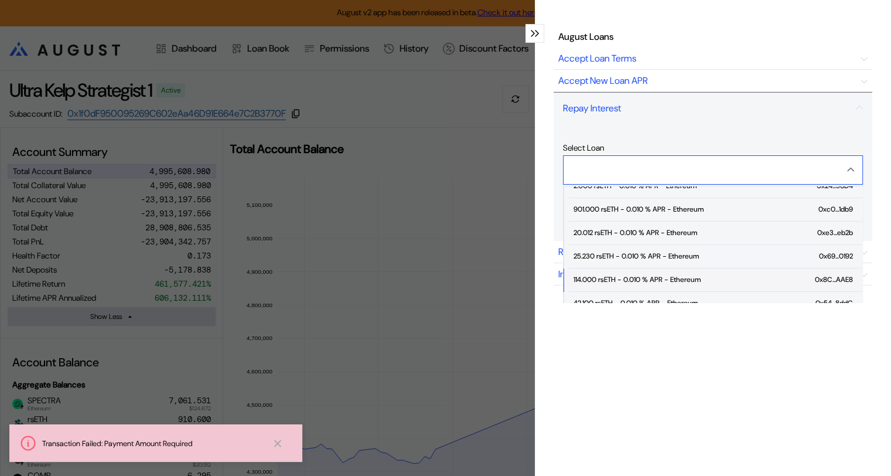
click at [594, 276] on span "114.000 rsETH - 0.010 % APR - Ethereum 0x8C...AAE8" at bounding box center [715, 279] width 293 height 23
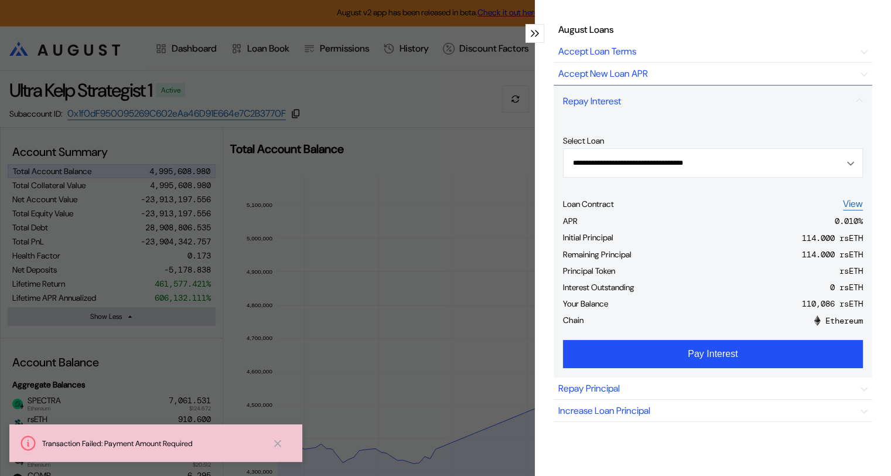
click at [686, 251] on div "Remaining Principal 114.000 rsETH" at bounding box center [713, 256] width 300 height 16
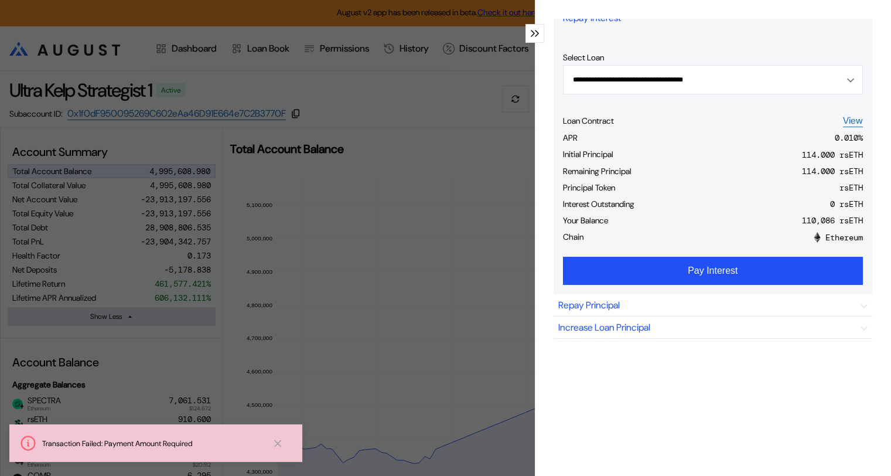
scroll to position [119, 0]
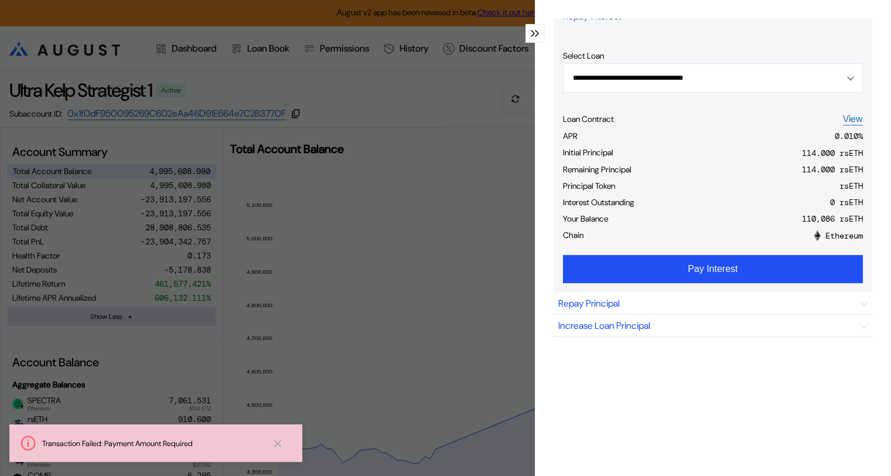
click at [276, 443] on icon at bounding box center [278, 443] width 12 height 12
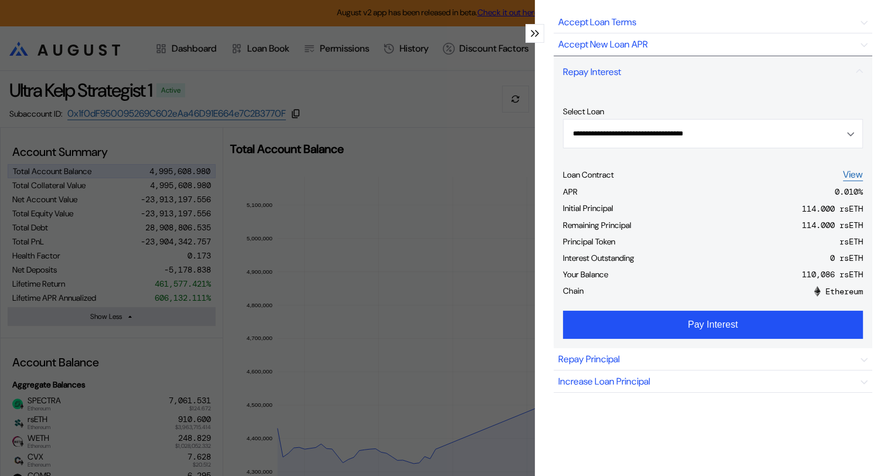
scroll to position [2, 0]
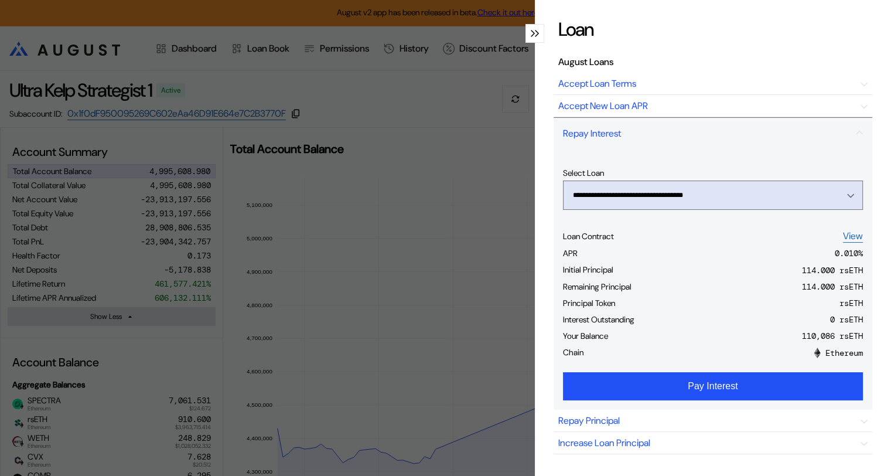
click at [847, 193] on icon "Open menu" at bounding box center [850, 195] width 7 height 5
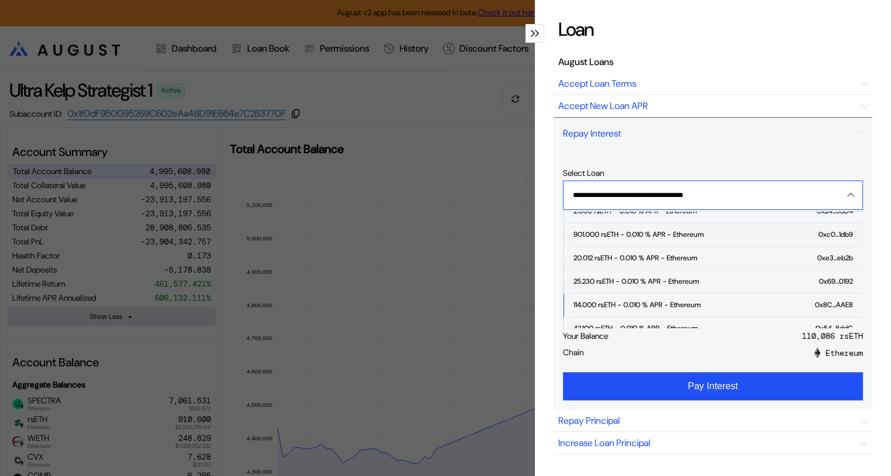
click at [668, 237] on div "901.000 rsETH - 0.010 % APR - Ethereum" at bounding box center [638, 234] width 130 height 8
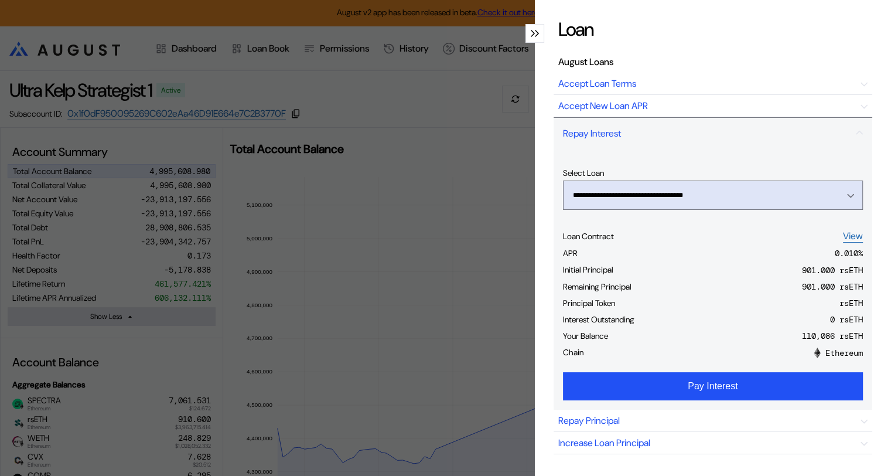
click at [847, 194] on icon "Open menu" at bounding box center [850, 195] width 7 height 5
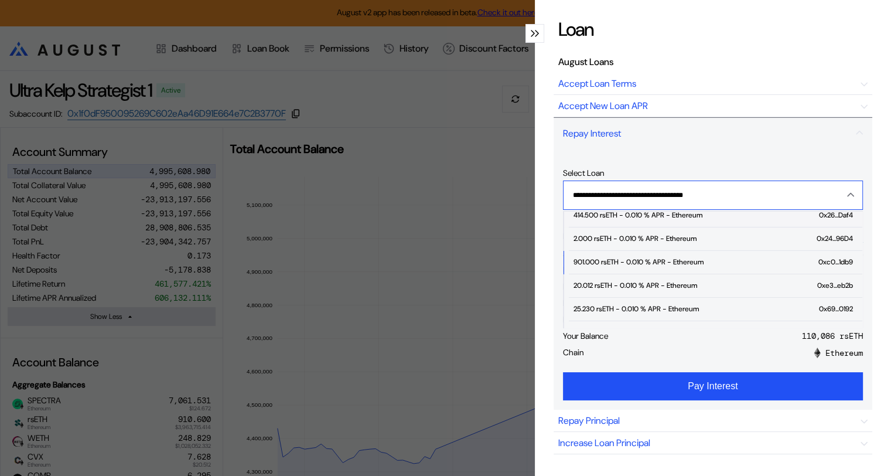
scroll to position [176, 0]
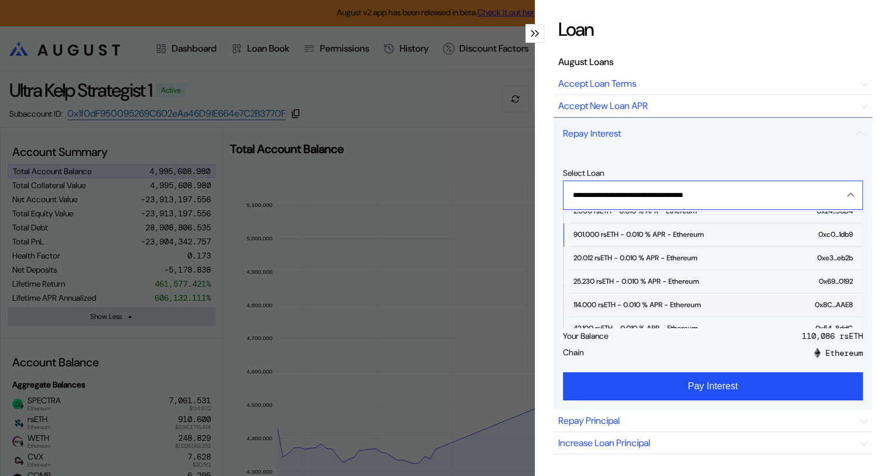
click at [615, 305] on div "114.000 rsETH - 0.010 % APR - Ethereum" at bounding box center [636, 304] width 127 height 8
type input "**********"
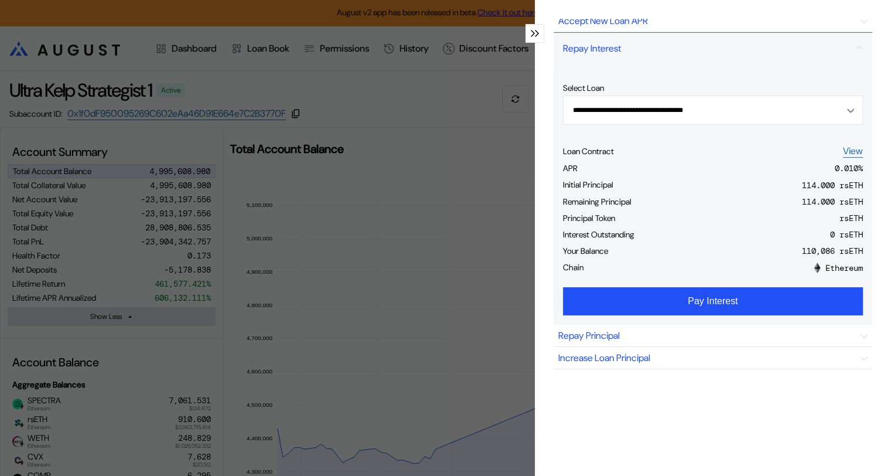
scroll to position [117, 0]
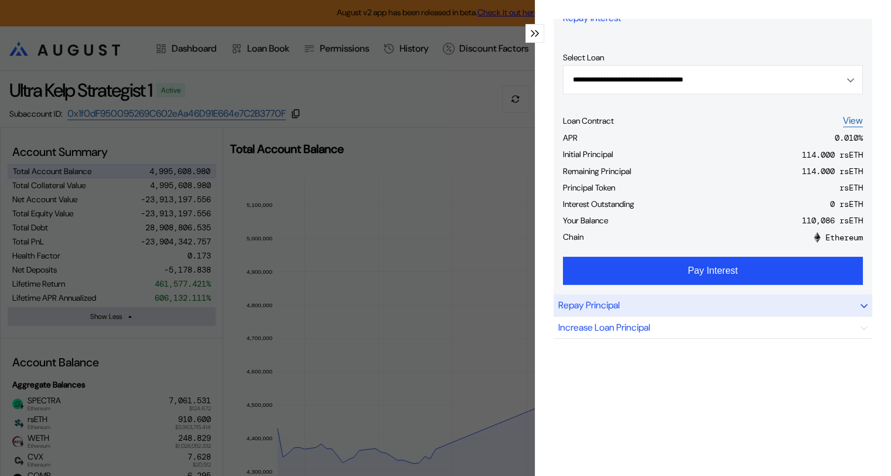
click at [742, 304] on div "Repay Principal" at bounding box center [713, 305] width 319 height 22
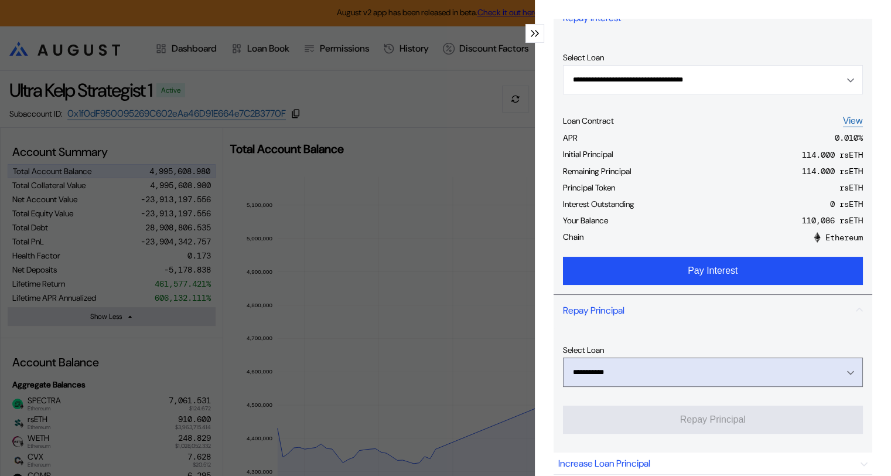
click at [841, 371] on div "Open menu" at bounding box center [847, 372] width 13 height 11
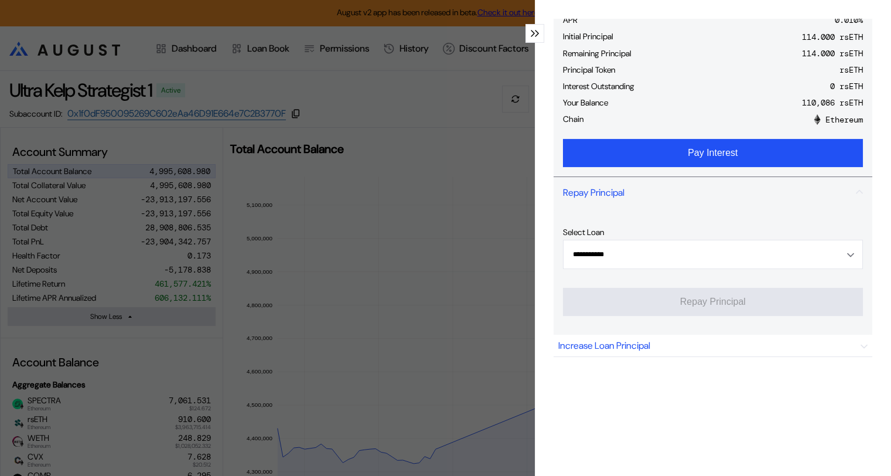
scroll to position [244, 0]
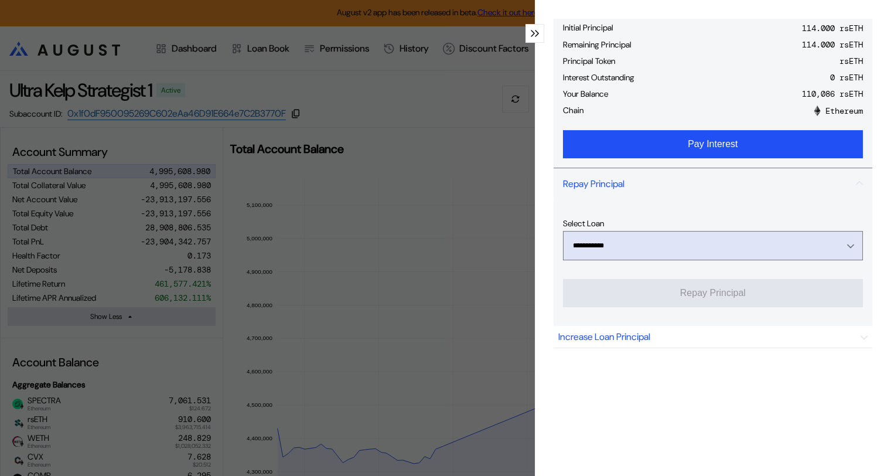
click at [839, 237] on button "**********" at bounding box center [713, 245] width 300 height 29
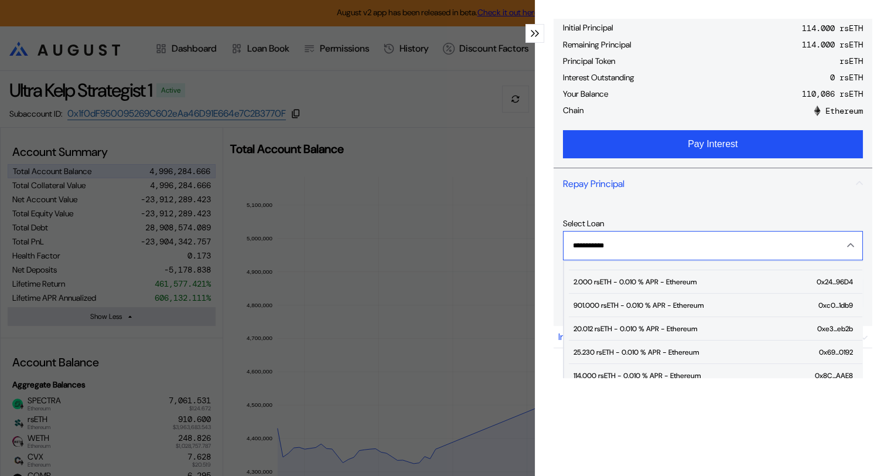
scroll to position [176, 0]
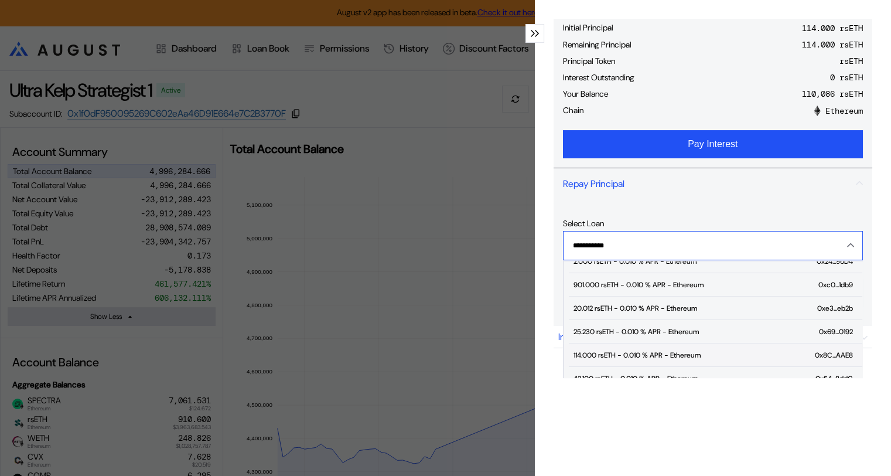
click at [612, 347] on span "114.000 rsETH - 0.010 % APR - Ethereum 0x8C...AAE8" at bounding box center [715, 354] width 293 height 23
type input "**********"
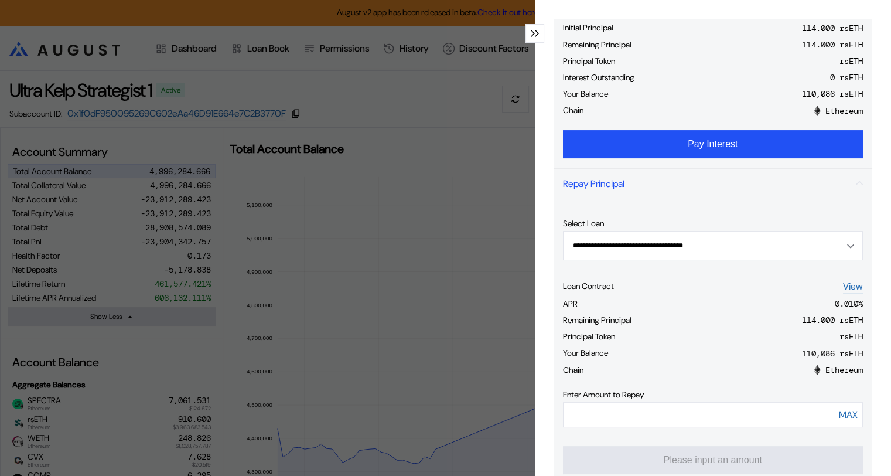
scroll to position [302, 0]
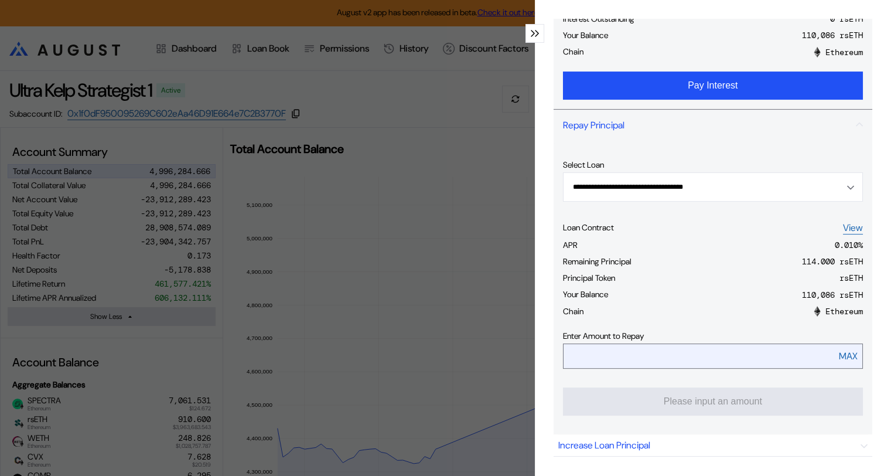
click at [841, 351] on div "MAX" at bounding box center [848, 356] width 19 height 12
type input "***"
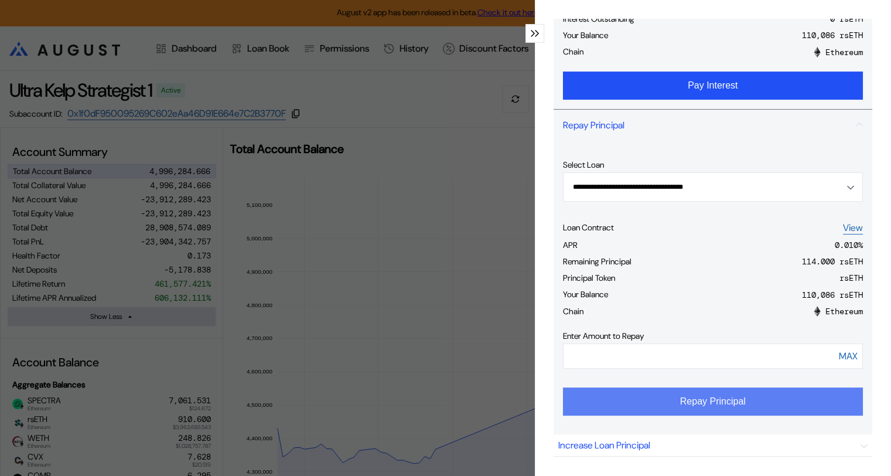
click at [734, 402] on button "Repay Principal" at bounding box center [713, 401] width 300 height 28
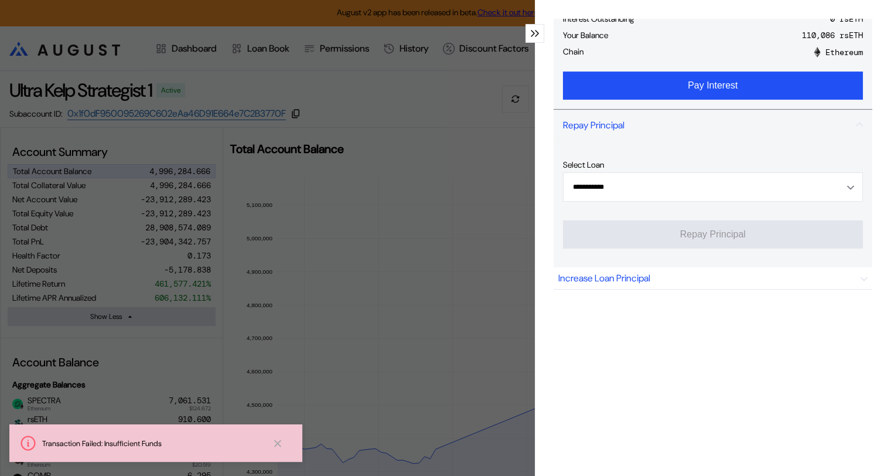
click at [272, 443] on icon at bounding box center [278, 443] width 12 height 12
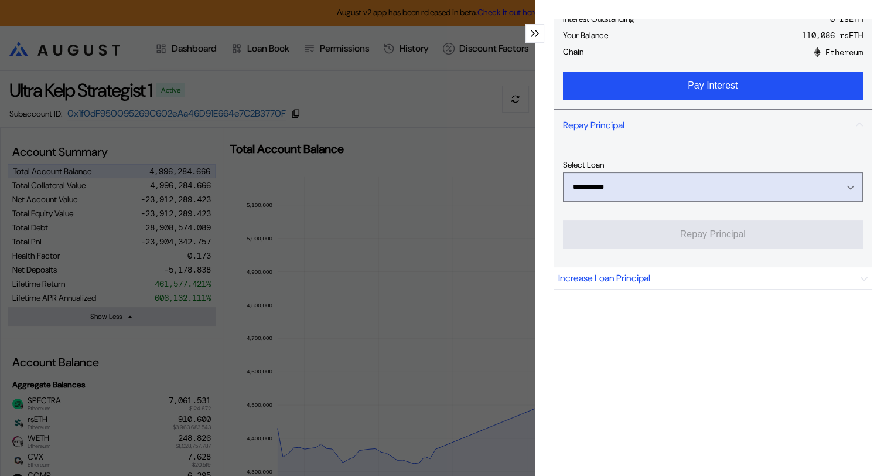
click at [841, 183] on div "Open menu" at bounding box center [847, 187] width 13 height 11
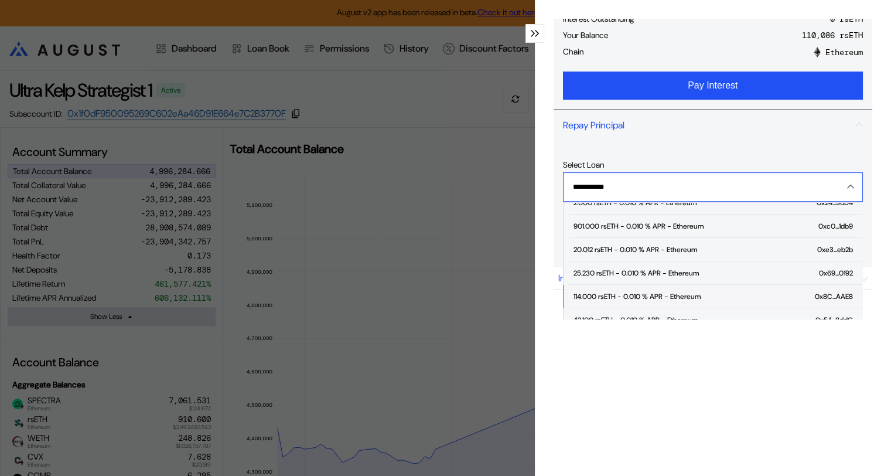
click at [590, 292] on div "114.000 rsETH - 0.010 % APR - Ethereum" at bounding box center [636, 296] width 127 height 8
type input "**********"
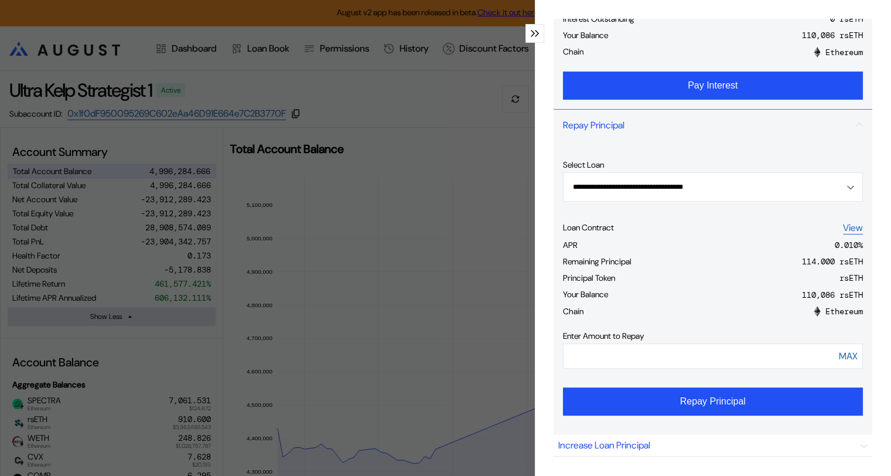
drag, startPoint x: 596, startPoint y: 354, endPoint x: 555, endPoint y: 356, distance: 40.4
click at [555, 356] on div "**********" at bounding box center [713, 287] width 319 height 293
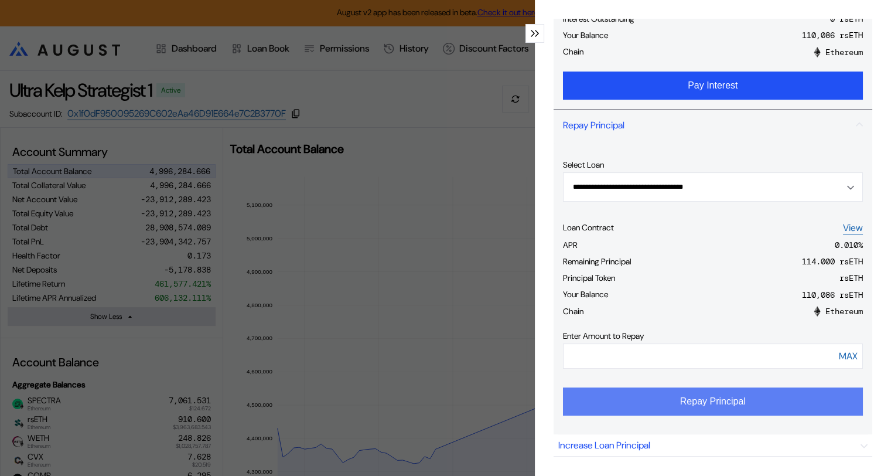
type input "***"
click at [702, 401] on button "Repay Principal" at bounding box center [713, 401] width 300 height 28
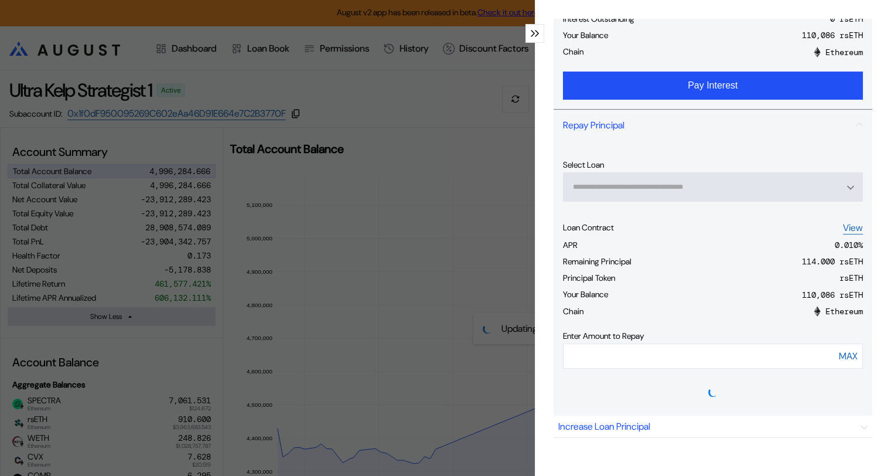
type input "**********"
